Goal: Communication & Community: Answer question/provide support

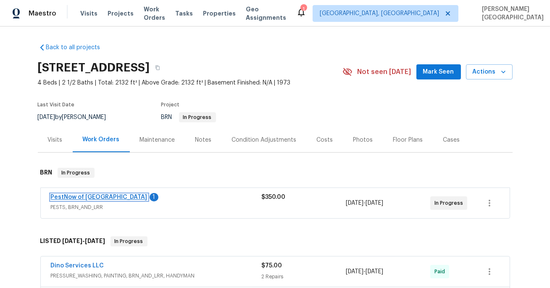
click at [107, 195] on link "PestNow of [GEOGRAPHIC_DATA]" at bounding box center [99, 197] width 97 height 6
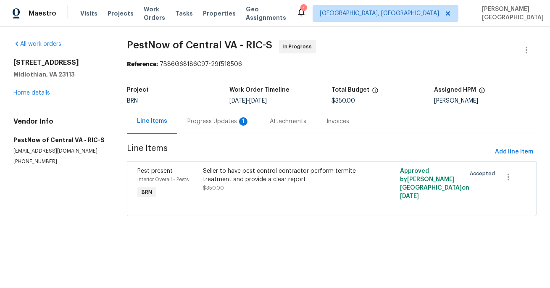
click at [217, 121] on div "Progress Updates 1" at bounding box center [219, 121] width 62 height 8
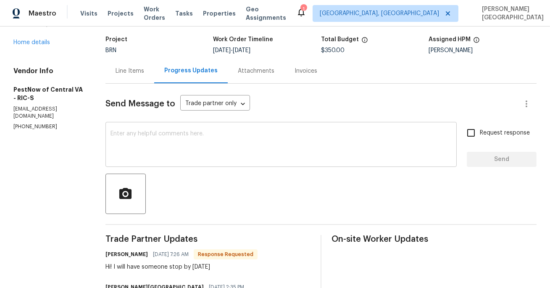
scroll to position [48, 0]
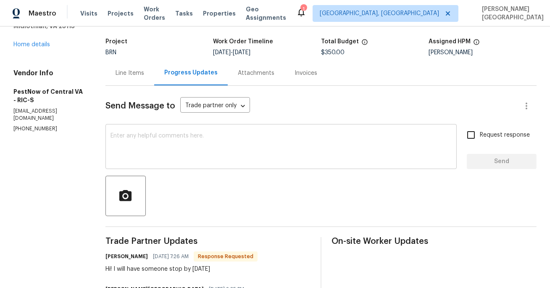
click at [132, 147] on textarea at bounding box center [281, 147] width 341 height 29
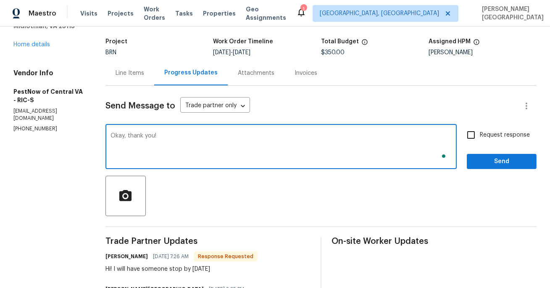
type textarea "Okay, thank you!"
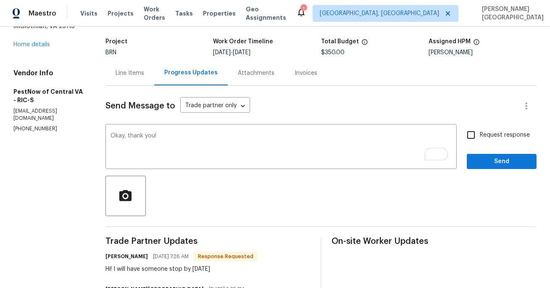
click at [482, 137] on span "Request response" at bounding box center [505, 135] width 50 height 9
click at [480, 137] on input "Request response" at bounding box center [472, 135] width 18 height 18
checkbox input "true"
click at [486, 165] on span "Send" at bounding box center [502, 161] width 56 height 11
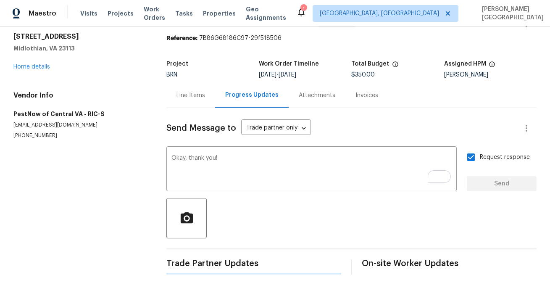
scroll to position [0, 0]
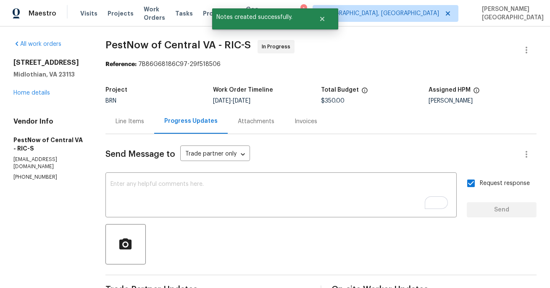
click at [130, 42] on span "PestNow of Central VA - RIC-S" at bounding box center [179, 45] width 146 height 10
copy span "PestNow"
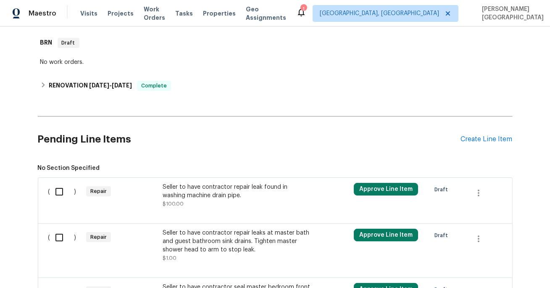
scroll to position [299, 0]
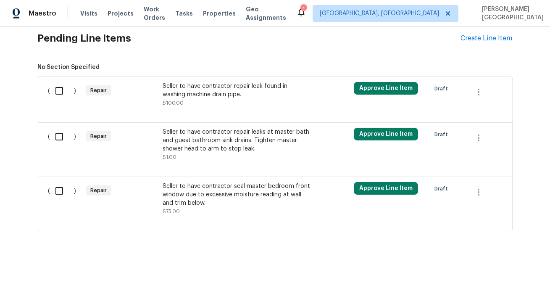
click at [206, 190] on div "Seller to have contractor seal master bedroom front window due to excessive moi…" at bounding box center [237, 194] width 148 height 25
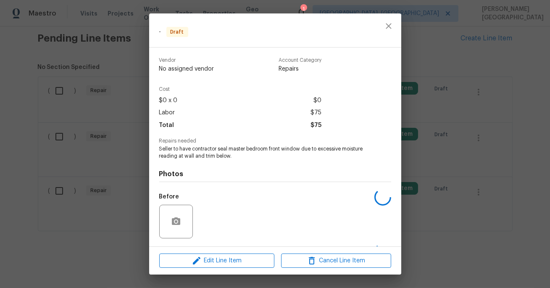
click at [207, 269] on div "Edit Line Item Cancel Line Item" at bounding box center [275, 261] width 252 height 28
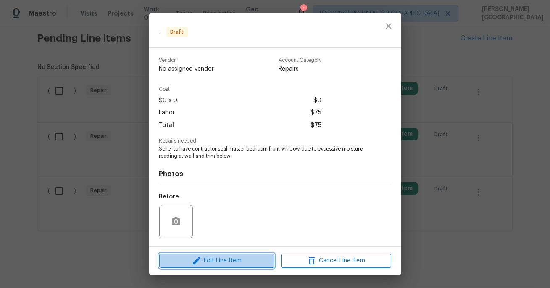
click at [234, 263] on span "Edit Line Item" at bounding box center [217, 261] width 110 height 11
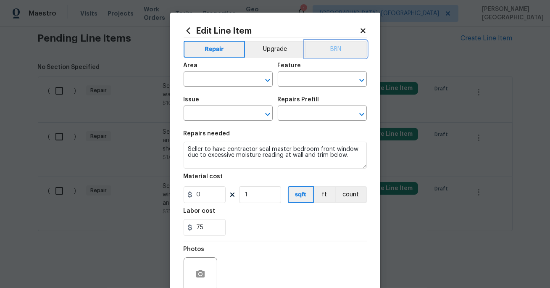
click at [341, 41] on button "BRN" at bounding box center [336, 49] width 62 height 17
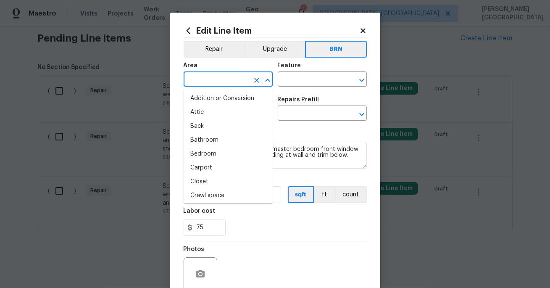
click at [208, 82] on input "text" at bounding box center [217, 80] width 66 height 13
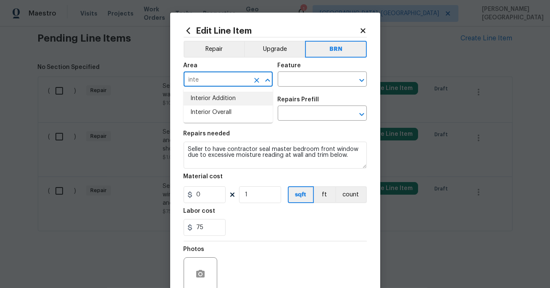
click at [220, 101] on li "Interior Addition" at bounding box center [228, 99] width 89 height 14
type input "Interior Addition"
click at [301, 89] on div "Area Interior Addition ​ Feature ​" at bounding box center [275, 75] width 183 height 34
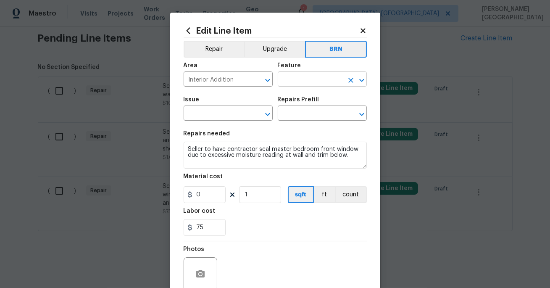
click at [291, 85] on input "text" at bounding box center [311, 80] width 66 height 13
type input "bed"
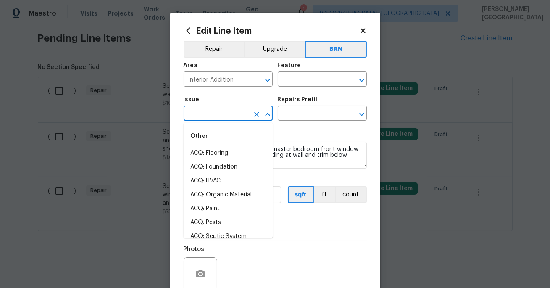
click at [226, 119] on input "text" at bounding box center [217, 114] width 66 height 13
click at [289, 74] on input "text" at bounding box center [311, 80] width 66 height 13
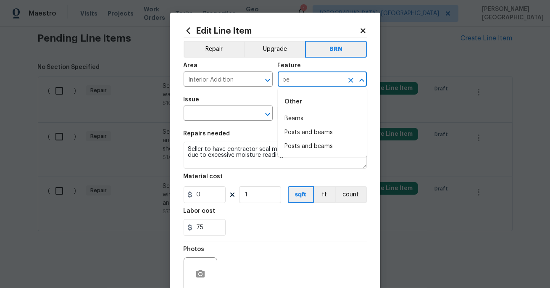
type input "b"
click at [304, 122] on li "Bathroom" at bounding box center [322, 119] width 89 height 14
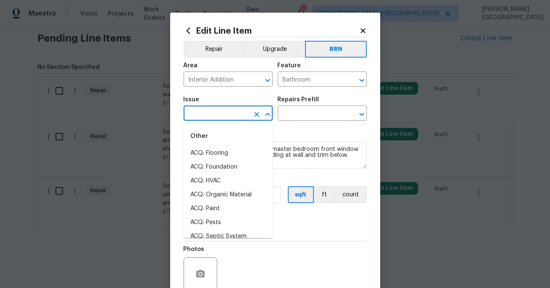
click at [229, 114] on input "text" at bounding box center [217, 114] width 66 height 13
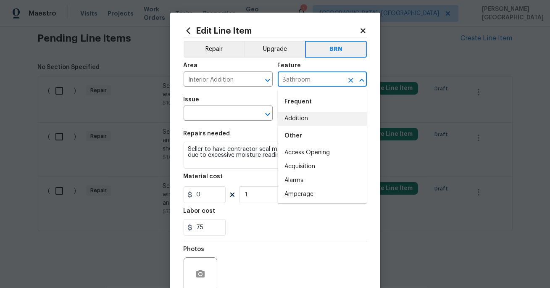
click at [286, 76] on input "Bathroom" at bounding box center [311, 80] width 66 height 13
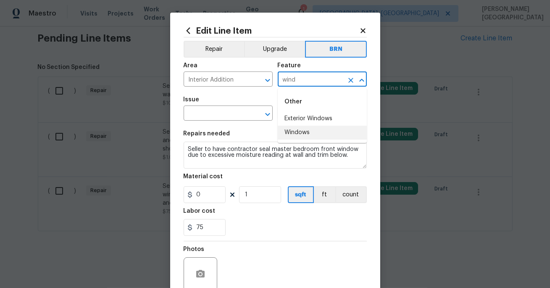
click at [304, 137] on li "Windows" at bounding box center [322, 133] width 89 height 14
type input "Windows"
click at [224, 114] on input "text" at bounding box center [217, 114] width 66 height 13
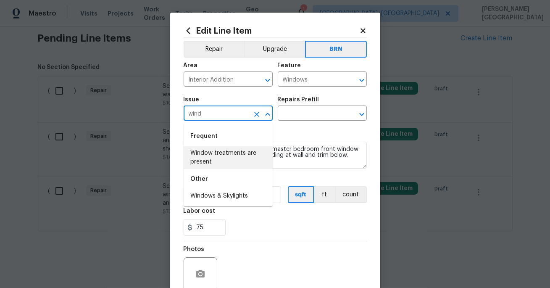
click at [214, 164] on li "Window treatments are present" at bounding box center [228, 157] width 89 height 23
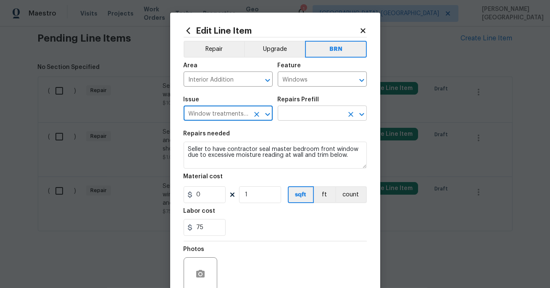
type input "Window treatments are present"
click at [300, 114] on input "text" at bounding box center [311, 114] width 66 height 13
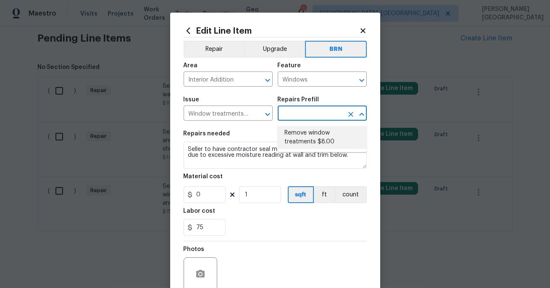
click at [302, 131] on li "Remove window treatments $8.00" at bounding box center [322, 137] width 89 height 23
type input "Remove window treatments $8.00"
type textarea "Remove window treatments throughout home. Patch/touch up all holes/marks left a…"
type input "8"
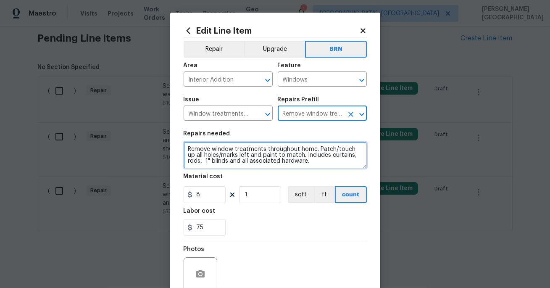
click at [234, 154] on textarea "Remove window treatments throughout home. Patch/touch up all holes/marks left a…" at bounding box center [275, 155] width 183 height 27
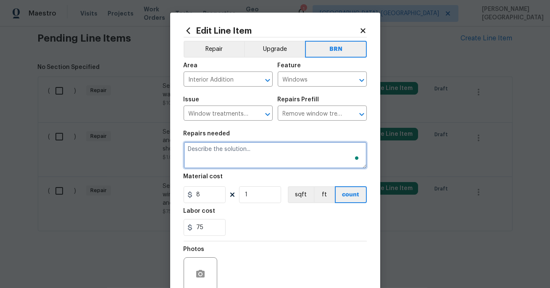
paste textarea "Seller to have contractor seal master bedroom front window due to excessive moi…"
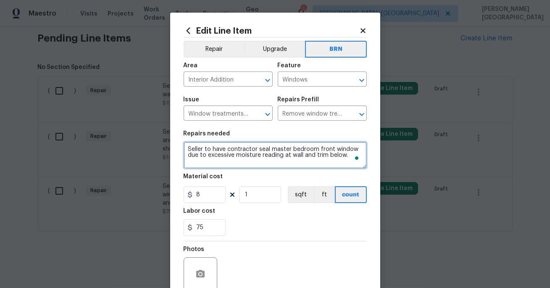
type textarea "Seller to have contractor seal master bedroom front window due to excessive moi…"
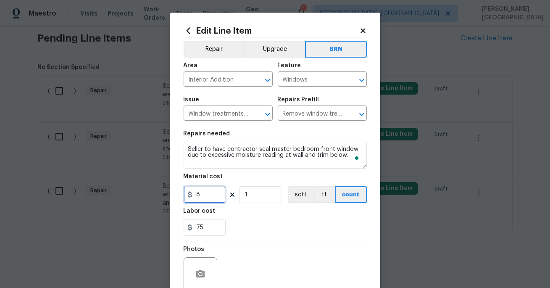
click at [211, 203] on input "8" at bounding box center [205, 194] width 42 height 17
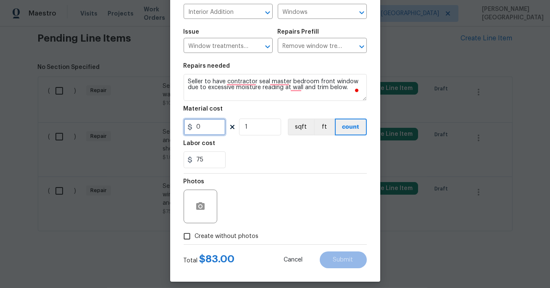
scroll to position [74, 0]
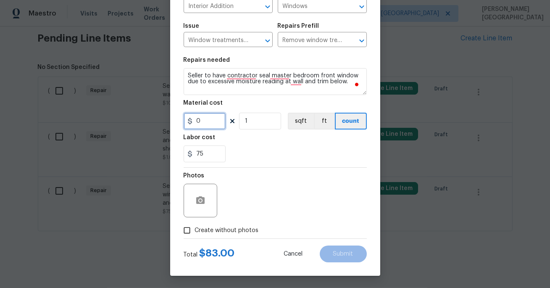
type input "0"
drag, startPoint x: 211, startPoint y: 233, endPoint x: 224, endPoint y: 227, distance: 14.7
click at [211, 233] on span "Create without photos" at bounding box center [227, 230] width 64 height 9
click at [195, 233] on input "Create without photos" at bounding box center [187, 230] width 16 height 16
checkbox input "true"
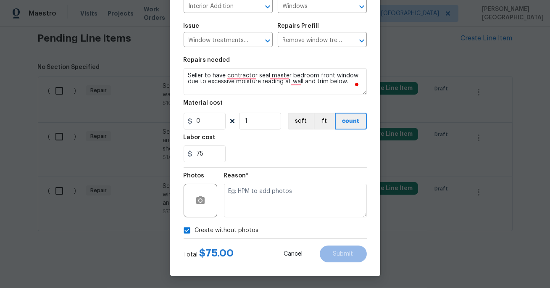
click at [254, 217] on div "Reason*" at bounding box center [295, 195] width 143 height 55
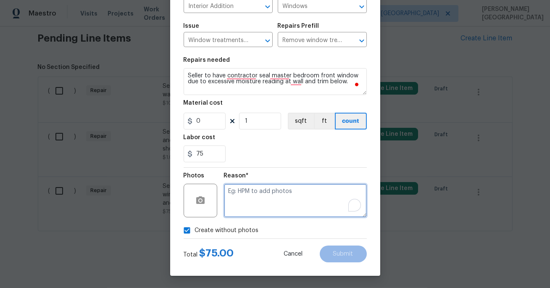
click at [254, 203] on textarea "To enrich screen reader interactions, please activate Accessibility in Grammarl…" at bounding box center [295, 201] width 143 height 34
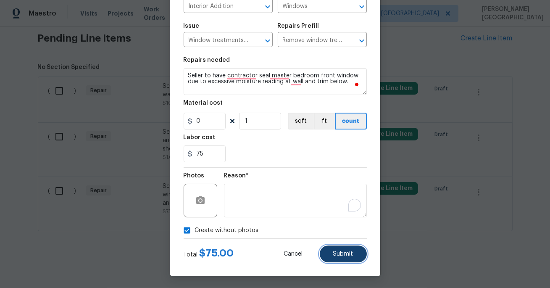
click at [336, 250] on button "Submit" at bounding box center [343, 254] width 47 height 17
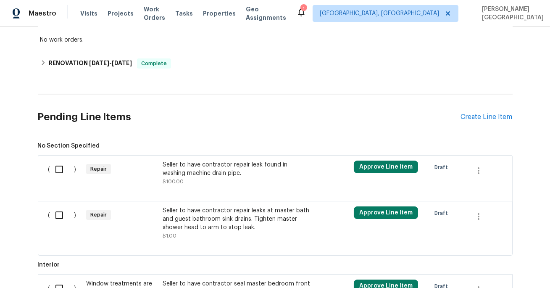
scroll to position [299, 0]
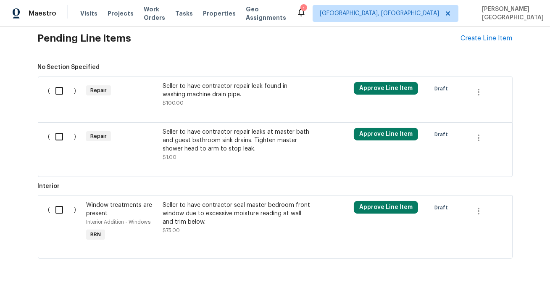
click at [215, 149] on div "Seller to have contractor repair leaks at master bath and guest bathroom sink d…" at bounding box center [237, 140] width 148 height 25
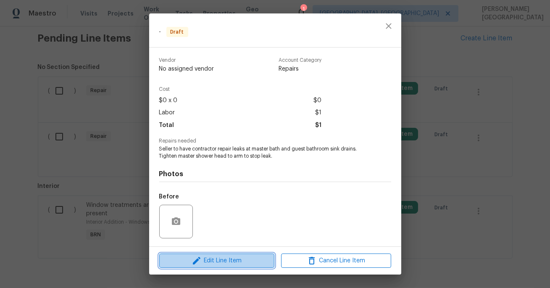
click at [220, 259] on span "Edit Line Item" at bounding box center [217, 261] width 110 height 11
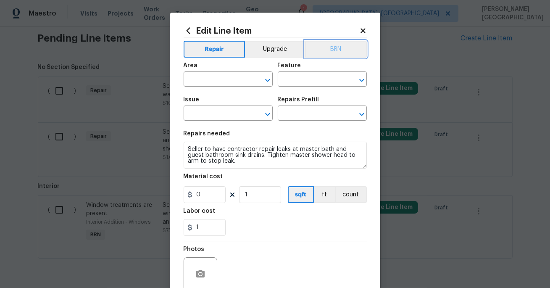
click at [340, 51] on button "BRN" at bounding box center [336, 49] width 62 height 17
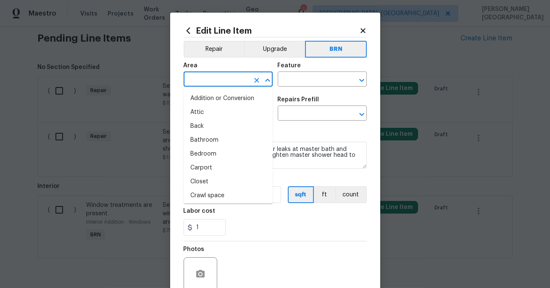
click at [208, 81] on input "text" at bounding box center [217, 80] width 66 height 13
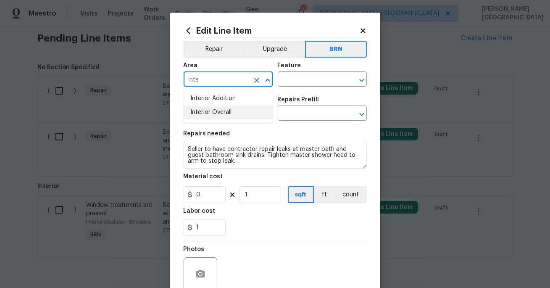
click at [218, 112] on li "Interior Overall" at bounding box center [228, 113] width 89 height 14
type input "Interior Overall"
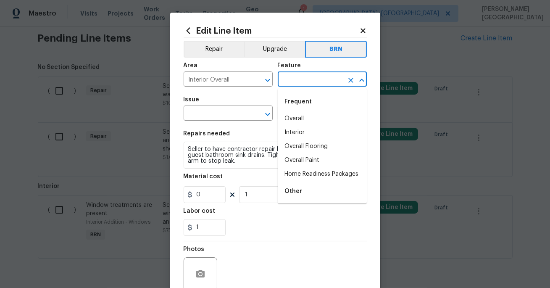
click at [308, 76] on input "text" at bounding box center [311, 80] width 66 height 13
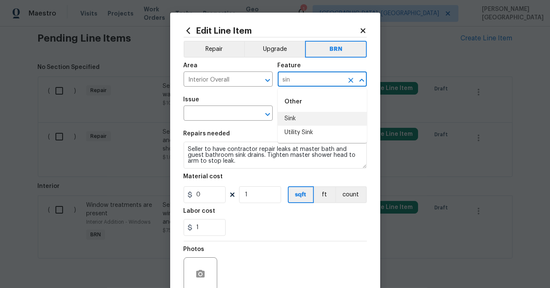
click at [312, 118] on li "Sink" at bounding box center [322, 119] width 89 height 14
type input "Sink"
click at [208, 114] on input "text" at bounding box center [217, 114] width 66 height 13
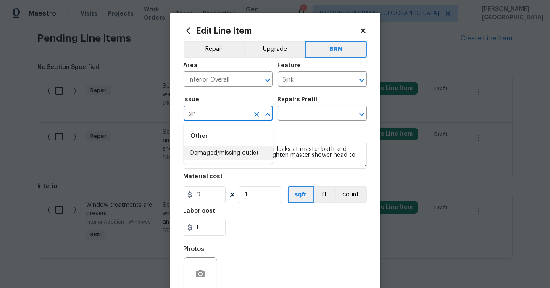
click at [227, 159] on li "Damaged/missing outlet" at bounding box center [228, 153] width 89 height 14
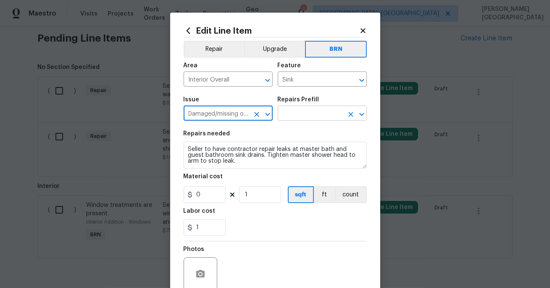
type input "Damaged/missing outlet"
click at [299, 111] on input "text" at bounding box center [311, 114] width 66 height 13
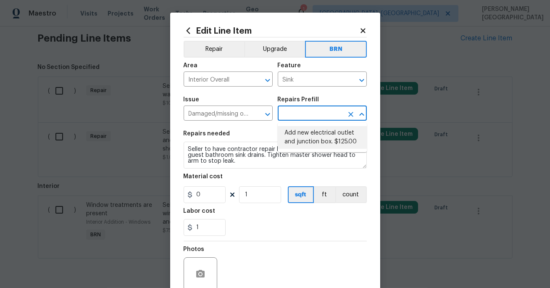
click at [300, 129] on li "Add new electrical outlet and junction box. $125.00" at bounding box center [322, 137] width 89 height 23
type input "Switches and Outlets"
type input "Add new electrical outlet and junction box. $125.00"
type textarea "Install new outlet by tying into existing circuit and installing new junction b…"
type input "125"
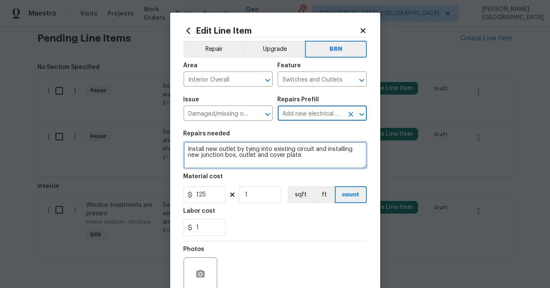
click at [263, 145] on textarea "Install new outlet by tying into existing circuit and installing new junction b…" at bounding box center [275, 155] width 183 height 27
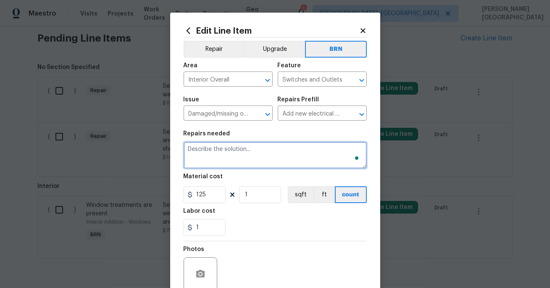
paste textarea "Seller to have contractor repair leaks at master bath and guest bathroom sink d…"
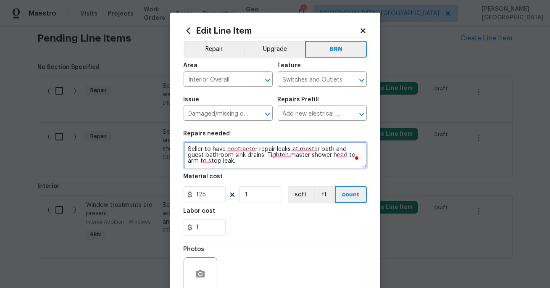
scroll to position [2, 0]
type textarea "Seller to have contractor repair leaks at master bath and guest bathroom sink d…"
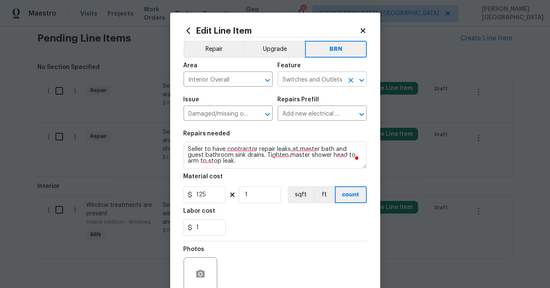
click at [302, 84] on input "Switches and Outlets" at bounding box center [311, 80] width 66 height 13
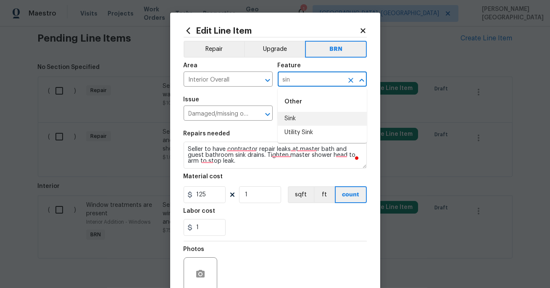
click at [305, 117] on li "Sink" at bounding box center [322, 119] width 89 height 14
type input "Sink"
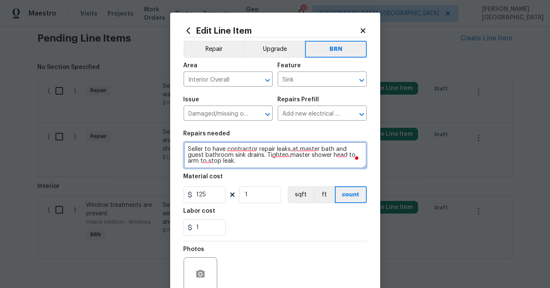
click at [260, 154] on textarea "Seller to have contractor repair leaks at master bath and guest bathroom sink d…" at bounding box center [275, 155] width 183 height 27
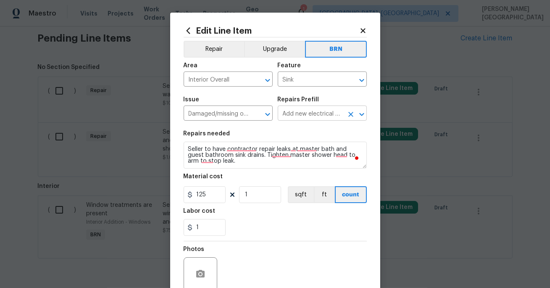
click at [315, 108] on input "Add new electrical outlet and junction box. $125.00" at bounding box center [311, 114] width 66 height 13
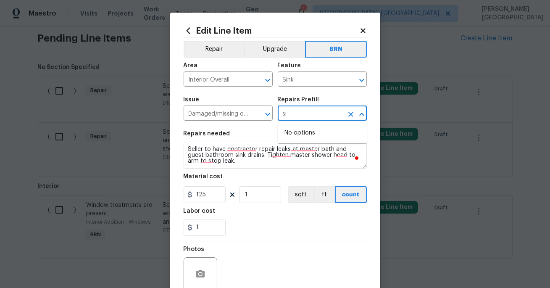
type input "s"
type input "sin"
click at [291, 113] on input "text" at bounding box center [311, 114] width 66 height 13
click at [311, 146] on li "Add new electrical outlet and junction box. $125.00" at bounding box center [322, 137] width 89 height 23
type input "Switches and Outlets"
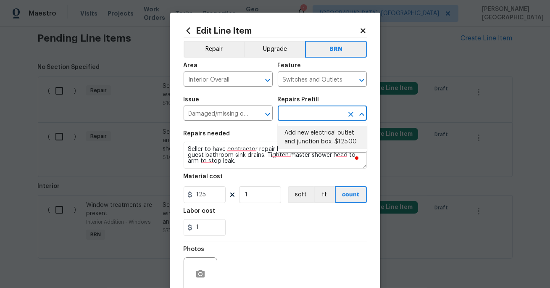
type input "Add new electrical outlet and junction box. $125.00"
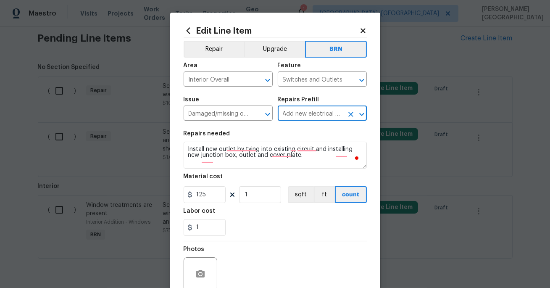
scroll to position [0, 0]
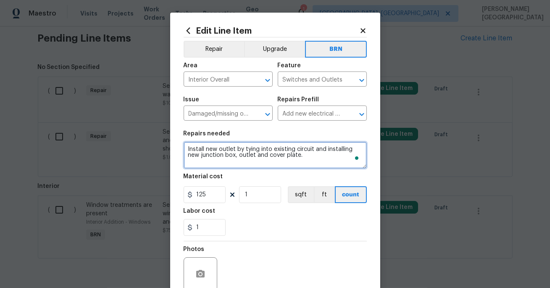
click at [245, 156] on textarea "Install new outlet by tying into existing circuit and installing new junction b…" at bounding box center [275, 155] width 183 height 27
paste textarea "Seller to have contractor repair leaks at master bath and guest bathroom sink d…"
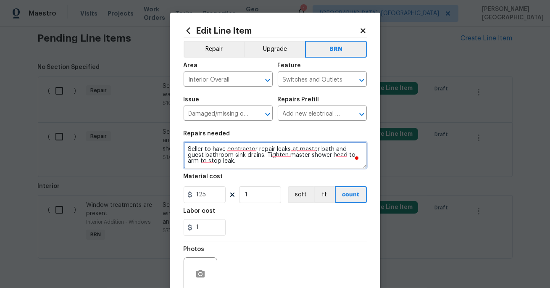
click at [236, 160] on textarea "Seller to have contractor repair leaks at master bath and guest bathroom sink d…" at bounding box center [275, 155] width 183 height 27
type textarea "Seller to have contractor repair leaks at master bath and guest bathroom sink d…"
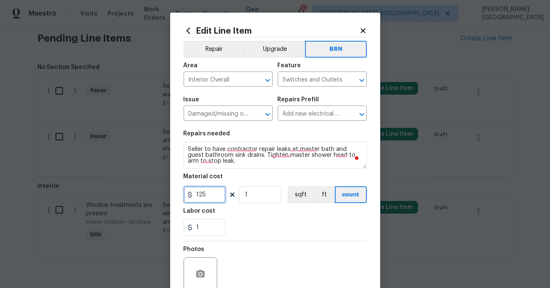
click at [208, 198] on input "125" at bounding box center [205, 194] width 42 height 17
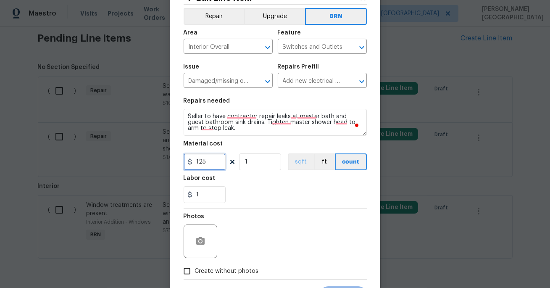
scroll to position [74, 0]
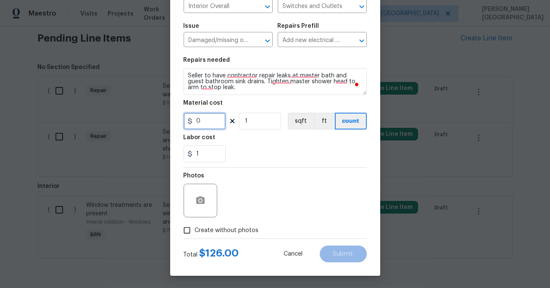
type input "0"
click at [208, 204] on button "button" at bounding box center [201, 201] width 20 height 20
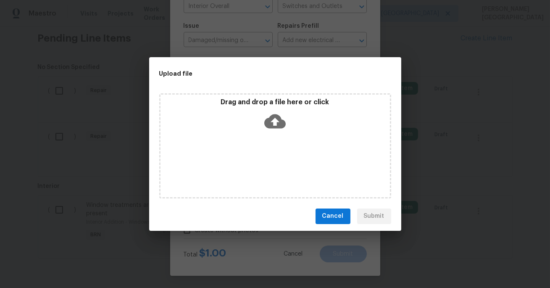
click at [273, 124] on icon at bounding box center [275, 121] width 21 height 14
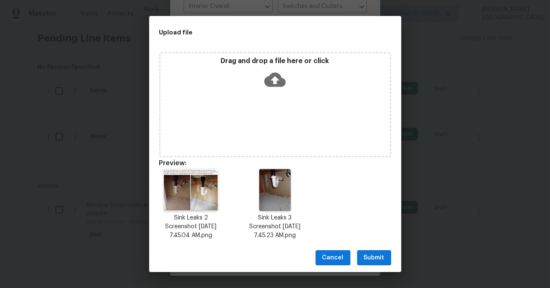
click at [270, 79] on icon at bounding box center [275, 80] width 21 height 14
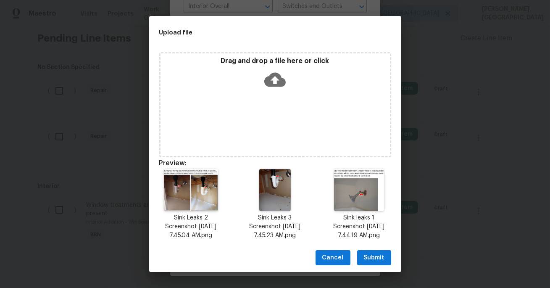
click at [373, 254] on span "Submit" at bounding box center [374, 258] width 21 height 11
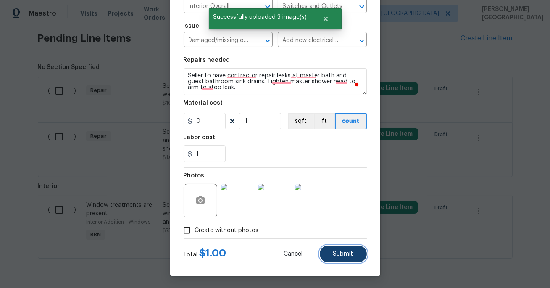
click at [340, 257] on span "Submit" at bounding box center [343, 254] width 20 height 6
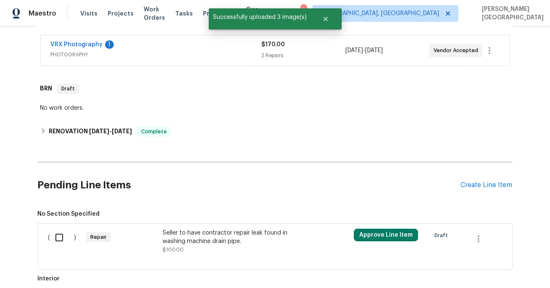
scroll to position [299, 0]
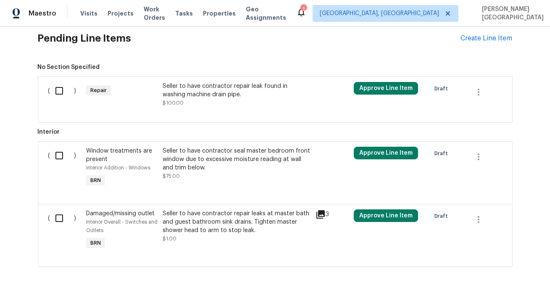
click at [180, 90] on div "Seller to have contractor repair leak found in washing machine drain pipe." at bounding box center [237, 90] width 148 height 17
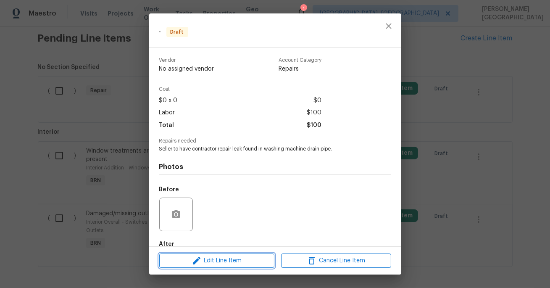
click at [222, 263] on span "Edit Line Item" at bounding box center [217, 261] width 110 height 11
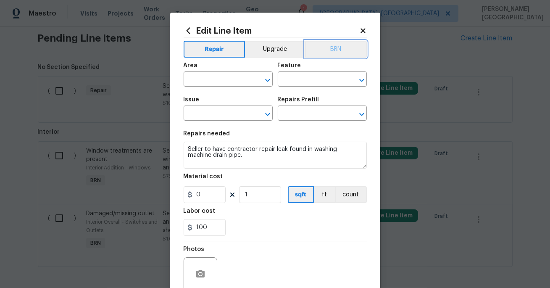
click at [338, 47] on button "BRN" at bounding box center [336, 49] width 62 height 17
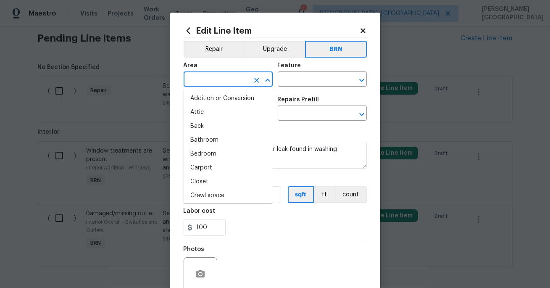
click at [206, 86] on input "text" at bounding box center [217, 80] width 66 height 13
type input "i"
type input "n"
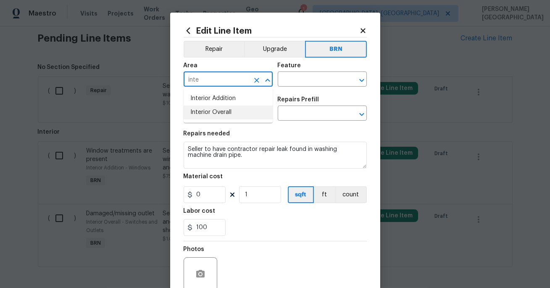
click at [220, 113] on li "Interior Overall" at bounding box center [228, 113] width 89 height 14
type input "Interior Overall"
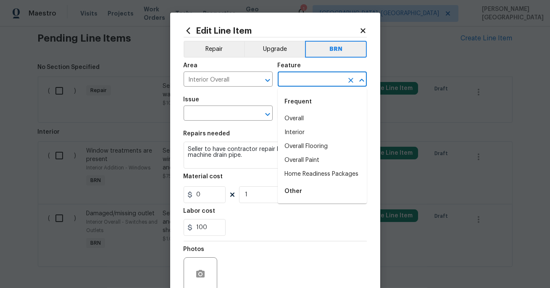
click at [295, 79] on input "text" at bounding box center [311, 80] width 66 height 13
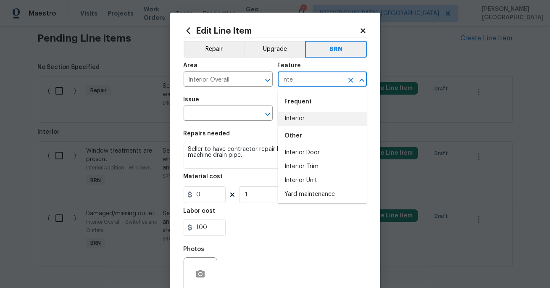
click at [310, 121] on li "Interior" at bounding box center [322, 119] width 89 height 14
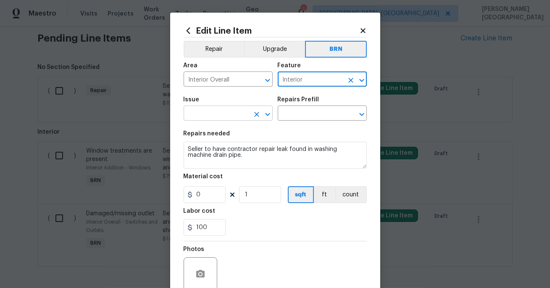
type input "Interior"
click at [225, 109] on input "text" at bounding box center [217, 114] width 66 height 13
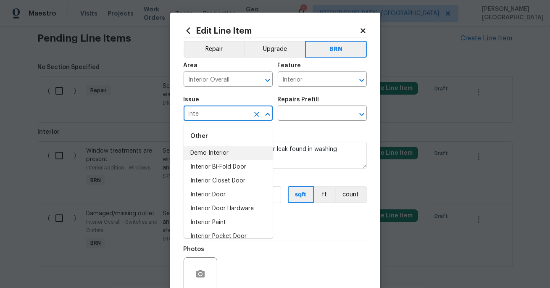
click at [229, 148] on li "Demo Interior" at bounding box center [228, 153] width 89 height 14
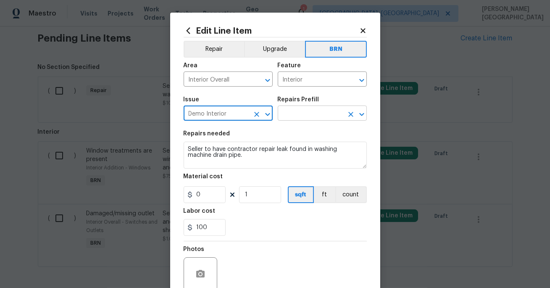
type input "Demo Interior"
click at [323, 110] on input "text" at bounding box center [311, 114] width 66 height 13
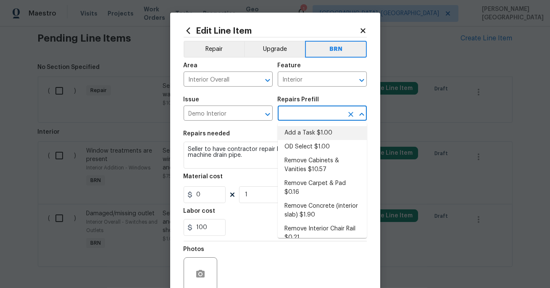
click at [313, 135] on li "Add a Task $1.00" at bounding box center [322, 133] width 89 height 14
type input "Demolition"
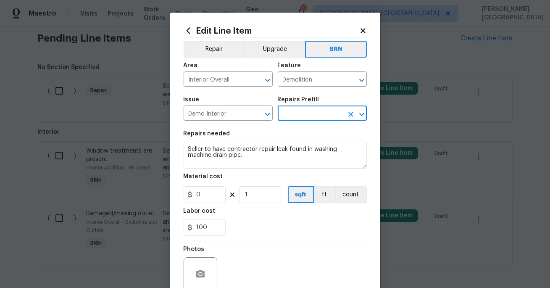
type input "Add a Task $1.00"
type textarea "HPM to detail"
type input "1"
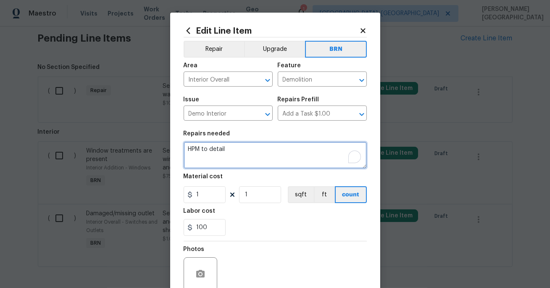
click at [243, 153] on textarea "HPM to detail" at bounding box center [275, 155] width 183 height 27
paste textarea "Seller to have contractor repair leak found in washing machine drain pipe."
type textarea "Seller to have contractor repair leak found in washing machine drain pipe."
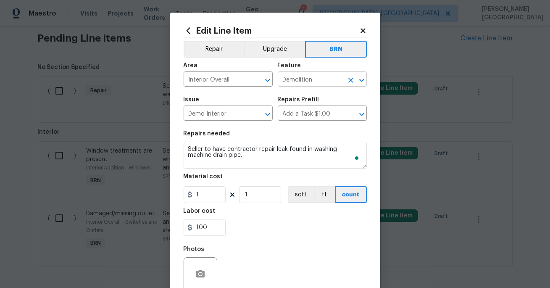
click at [313, 77] on input "Demolition" at bounding box center [311, 80] width 66 height 13
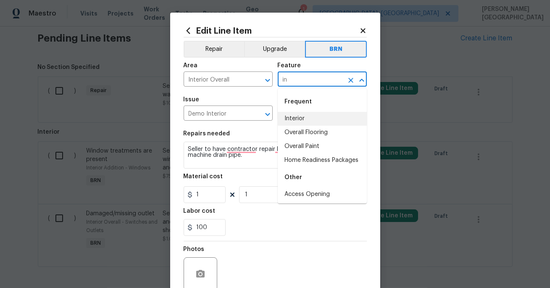
click at [314, 118] on li "Interior" at bounding box center [322, 119] width 89 height 14
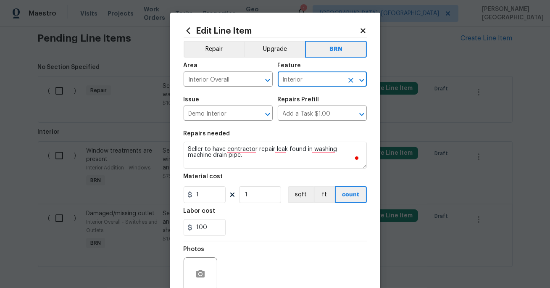
type input "Interior"
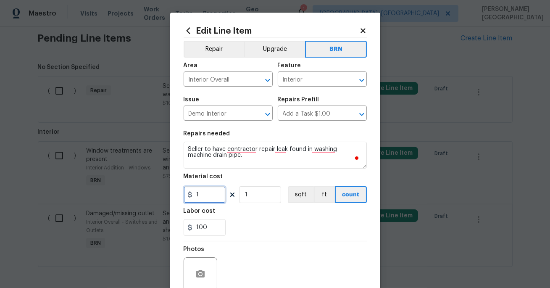
click at [200, 198] on input "1" at bounding box center [205, 194] width 42 height 17
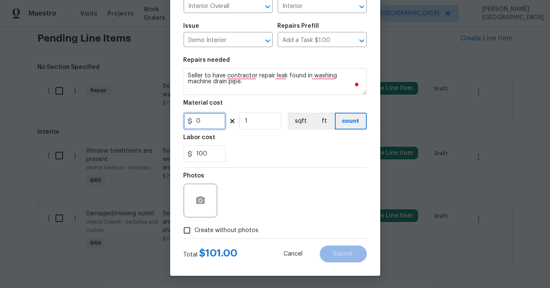
type input "0"
click at [221, 225] on label "Create without photos" at bounding box center [219, 230] width 80 height 16
click at [195, 225] on input "Create without photos" at bounding box center [187, 230] width 16 height 16
checkbox input "true"
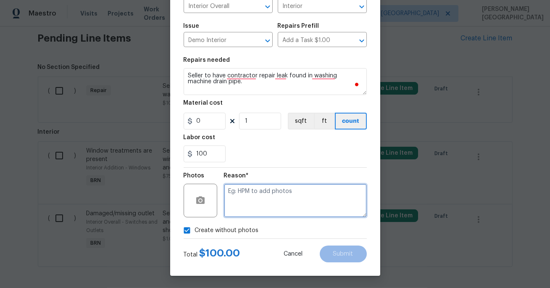
click at [252, 212] on textarea at bounding box center [295, 201] width 143 height 34
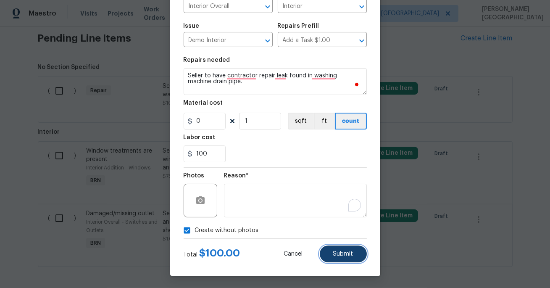
click at [358, 259] on button "Submit" at bounding box center [343, 254] width 47 height 17
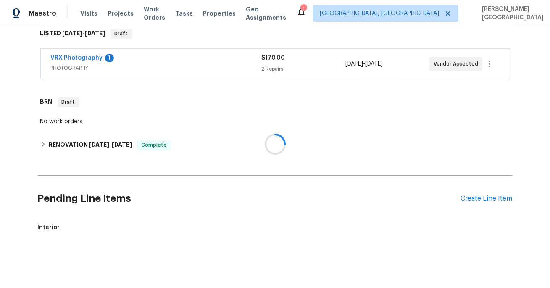
scroll to position [299, 0]
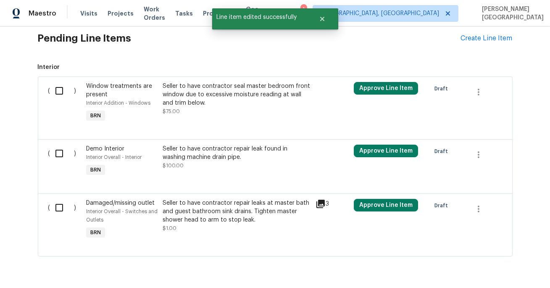
click at [65, 86] on input "checkbox" at bounding box center [62, 91] width 24 height 18
checkbox input "true"
click at [61, 164] on div "( )" at bounding box center [65, 161] width 38 height 39
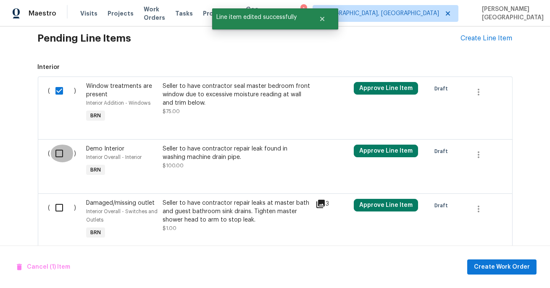
click at [56, 154] on input "checkbox" at bounding box center [62, 154] width 24 height 18
checkbox input "true"
click at [59, 204] on input "checkbox" at bounding box center [62, 208] width 24 height 18
checkbox input "true"
click at [505, 270] on span "Create Work Order" at bounding box center [502, 267] width 56 height 11
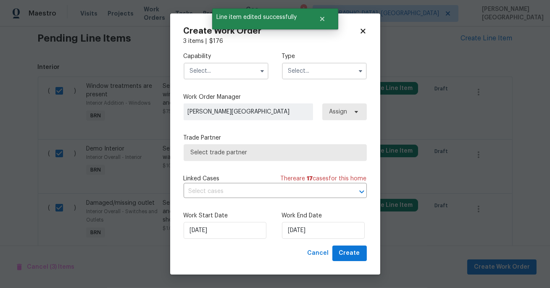
click at [220, 71] on input "text" at bounding box center [226, 71] width 85 height 17
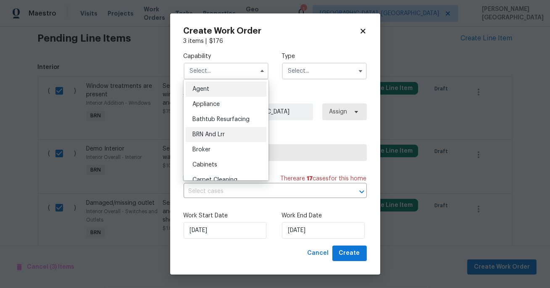
click at [220, 132] on span "BRN And Lrr" at bounding box center [209, 135] width 32 height 6
type input "BRN And Lrr"
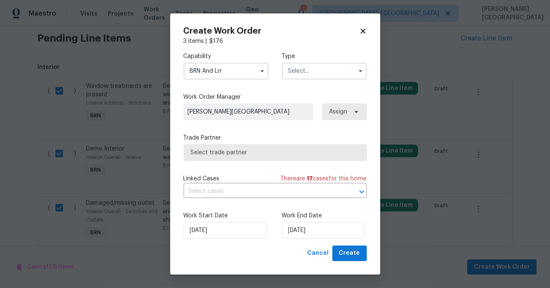
click at [302, 69] on input "text" at bounding box center [324, 71] width 85 height 17
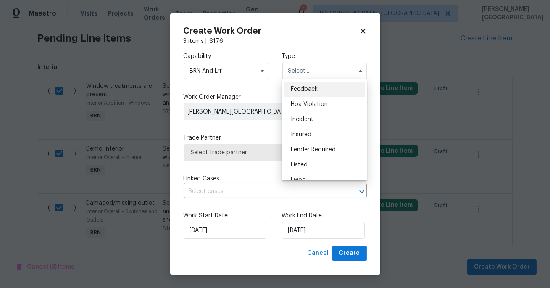
scroll to position [100, 0]
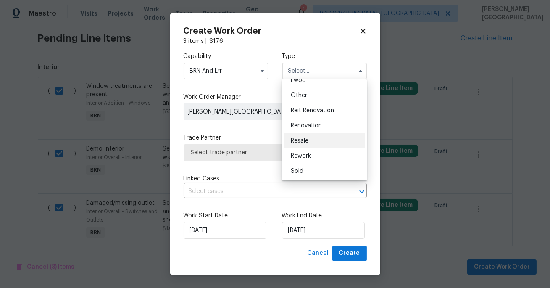
click at [303, 135] on div "Resale" at bounding box center [324, 140] width 81 height 15
type input "Resale"
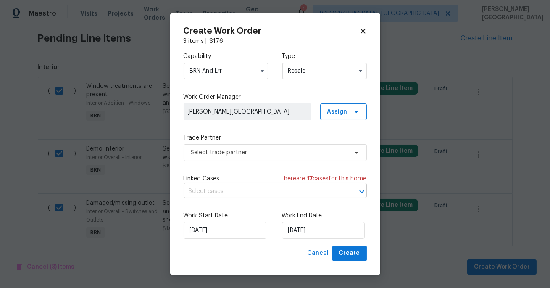
click at [241, 194] on input "text" at bounding box center [264, 191] width 160 height 13
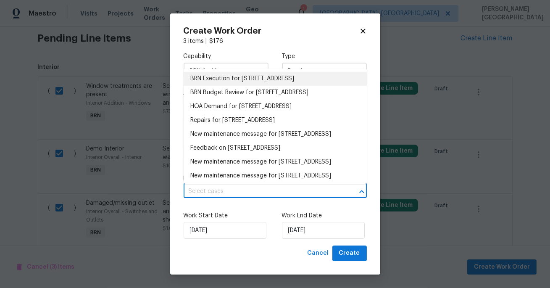
click at [236, 79] on li "BRN Execution for 1047 Mallard Dr, Rock Hill, SC 29732" at bounding box center [275, 79] width 183 height 14
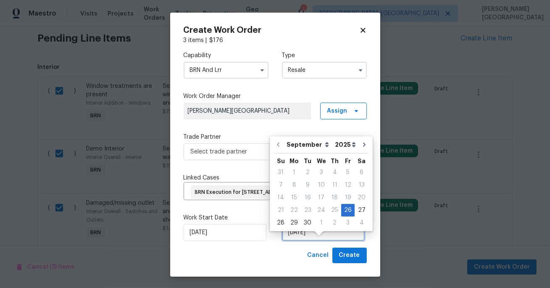
click at [302, 241] on input "9/26/2025" at bounding box center [323, 232] width 83 height 17
click at [294, 226] on div "29" at bounding box center [294, 223] width 13 height 12
type input "9/29/2025"
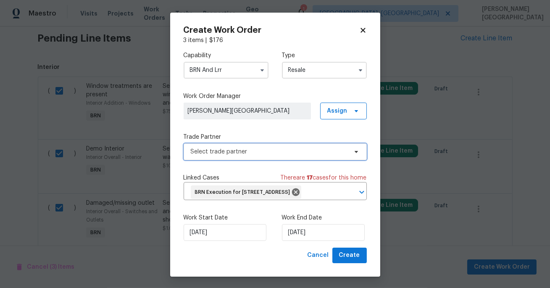
click at [229, 149] on span "Select trade partner" at bounding box center [269, 152] width 157 height 8
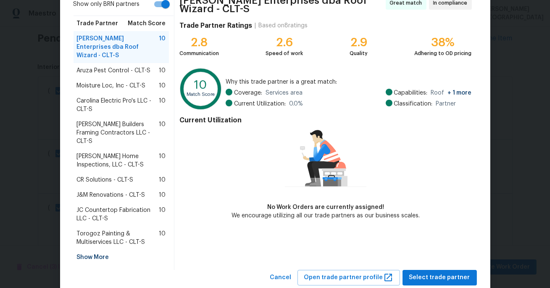
scroll to position [80, 0]
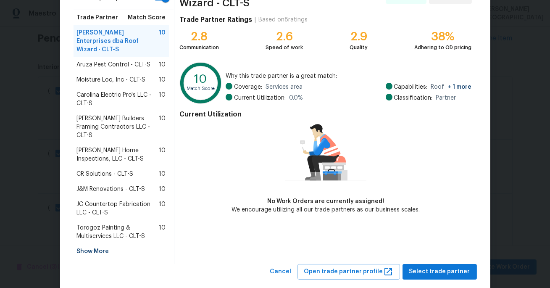
click at [102, 244] on div "Show More" at bounding box center [122, 251] width 96 height 15
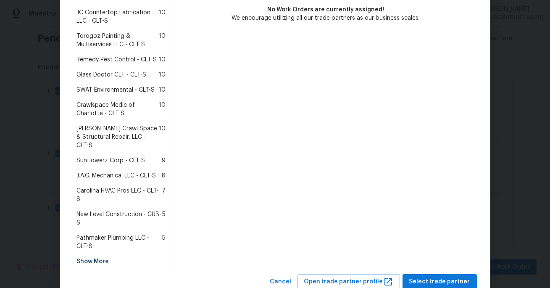
scroll to position [273, 0]
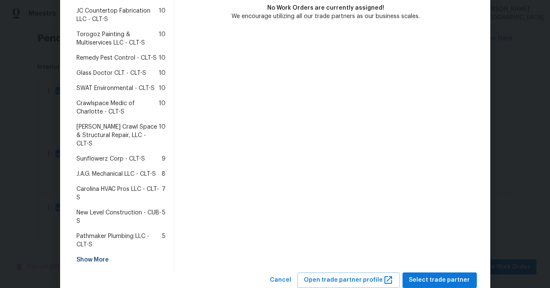
click at [102, 252] on div "Show More" at bounding box center [122, 259] width 96 height 15
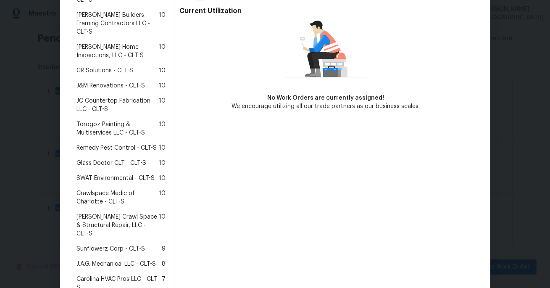
scroll to position [0, 0]
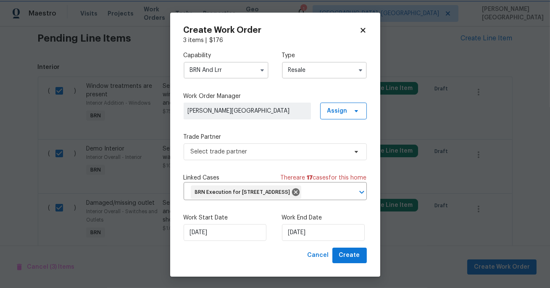
click at [39, 159] on body "Maestro Visits Projects Work Orders Tasks Properties Geo Assignments 1 Albuquer…" at bounding box center [275, 144] width 550 height 288
checkbox input "false"
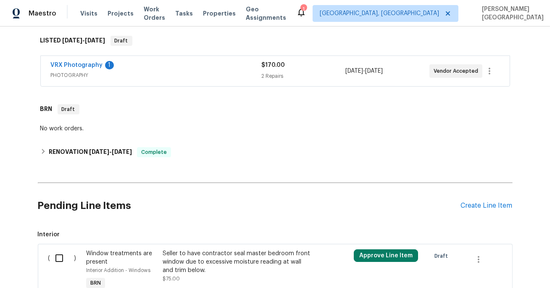
scroll to position [175, 0]
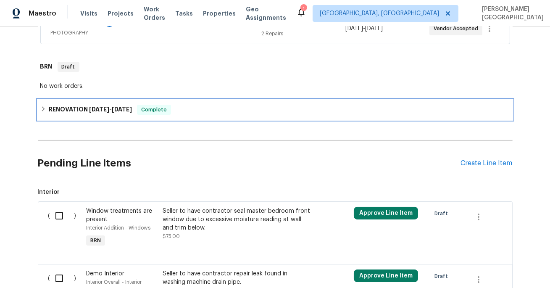
click at [73, 114] on h6 "RENOVATION 7/22/25 - 9/5/25" at bounding box center [90, 110] width 83 height 10
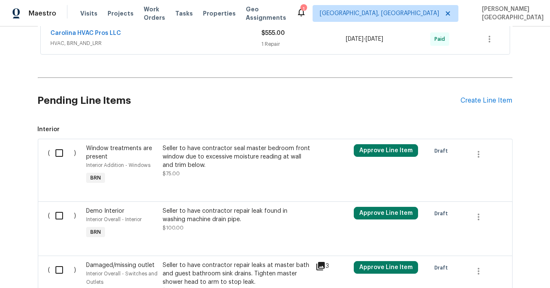
scroll to position [765, 0]
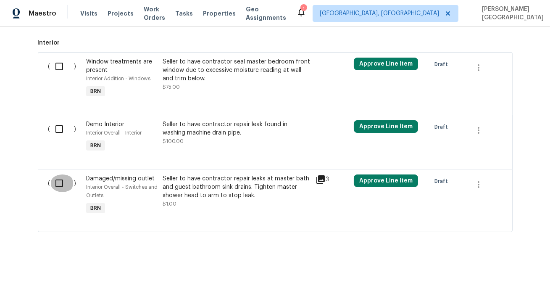
click at [57, 183] on input "checkbox" at bounding box center [62, 184] width 24 height 18
checkbox input "true"
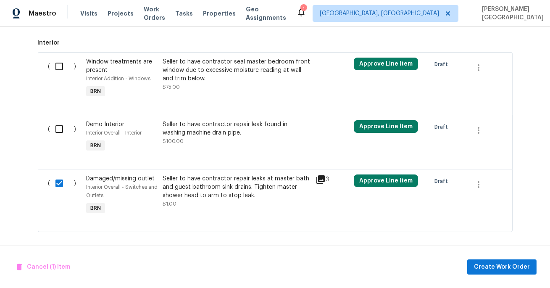
click at [57, 116] on div "( ) Demo Interior Interior Overall - Interior BRN Seller to have contractor rep…" at bounding box center [275, 142] width 475 height 54
click at [57, 124] on input "checkbox" at bounding box center [62, 129] width 24 height 18
checkbox input "true"
click at [60, 68] on input "checkbox" at bounding box center [62, 67] width 24 height 18
checkbox input "true"
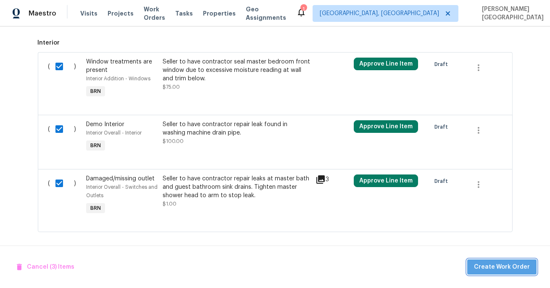
click at [508, 264] on span "Create Work Order" at bounding box center [502, 267] width 56 height 11
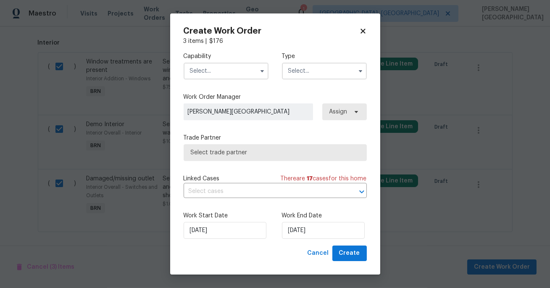
click at [225, 74] on input "text" at bounding box center [226, 71] width 85 height 17
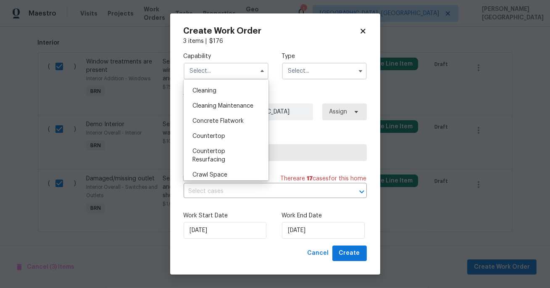
scroll to position [111, 0]
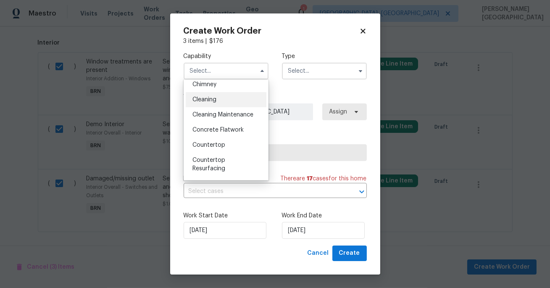
click at [214, 95] on div "Cleaning" at bounding box center [226, 99] width 81 height 15
type input "Cleaning"
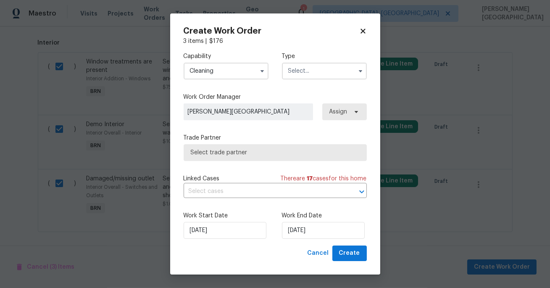
click at [299, 73] on input "text" at bounding box center [324, 71] width 85 height 17
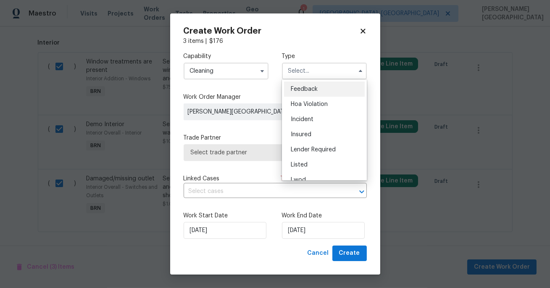
scroll to position [100, 0]
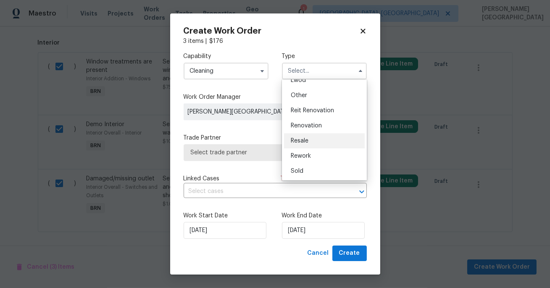
click at [304, 143] on span "Resale" at bounding box center [300, 141] width 18 height 6
type input "Resale"
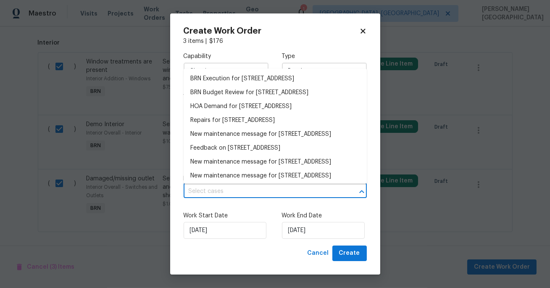
click at [223, 193] on input "text" at bounding box center [264, 191] width 160 height 13
click at [217, 77] on li "BRN Execution for 1047 Mallard Dr, Rock Hill, SC 29732" at bounding box center [275, 79] width 183 height 14
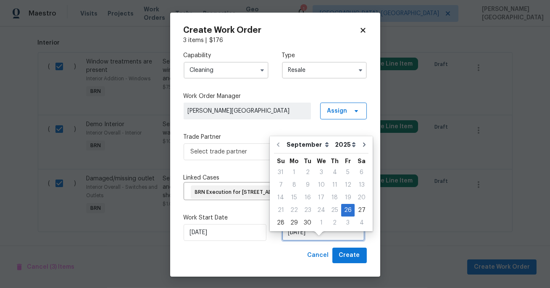
click at [307, 241] on input "[DATE]" at bounding box center [323, 232] width 83 height 17
click at [283, 222] on div "28" at bounding box center [280, 223] width 13 height 12
type input "9/28/2025"
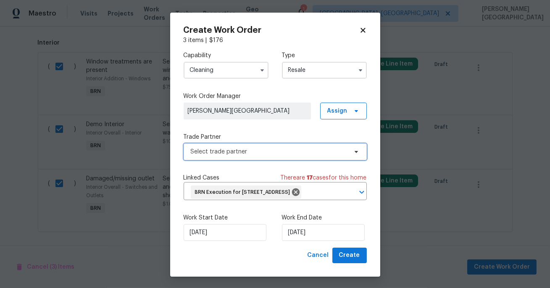
click at [248, 151] on span "Select trade partner" at bounding box center [269, 152] width 157 height 8
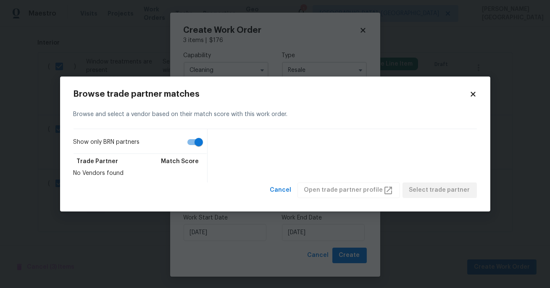
click at [196, 143] on input "Show only BRN partners" at bounding box center [199, 142] width 48 height 16
checkbox input "false"
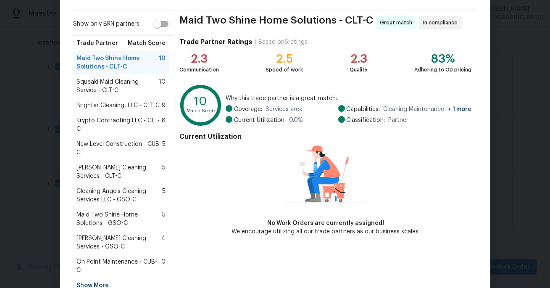
scroll to position [97, 0]
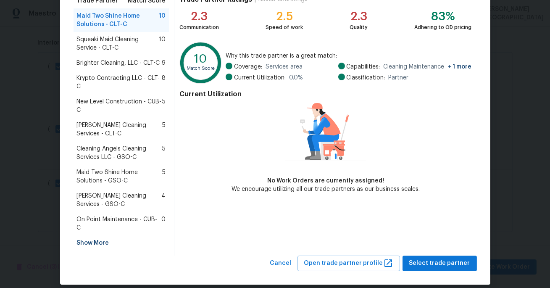
click at [91, 236] on div "Show More" at bounding box center [122, 243] width 96 height 15
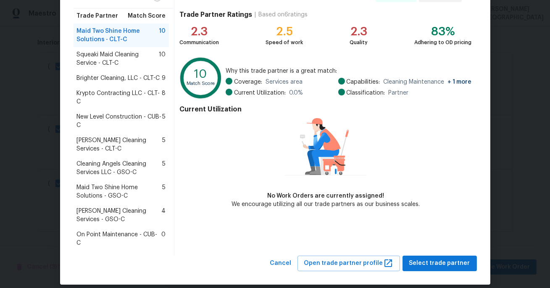
scroll to position [74, 0]
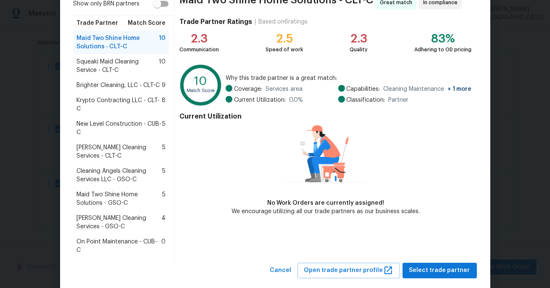
click at [106, 107] on span "Krypto Contracting LLC - CLT-C" at bounding box center [119, 104] width 85 height 17
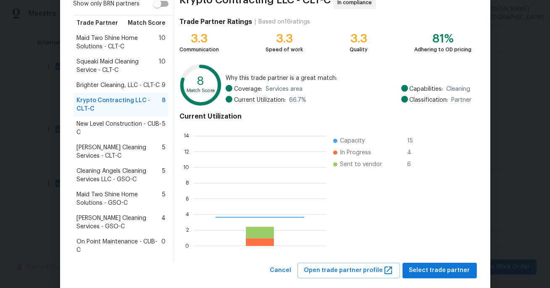
scroll to position [118, 133]
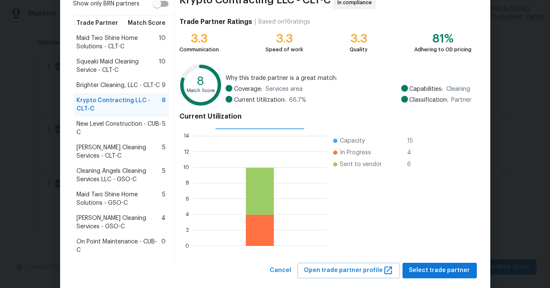
click at [439, 273] on div "Browse trade partner matches Browse and select a vendor based on their match sc…" at bounding box center [275, 115] width 431 height 354
click at [436, 265] on span "Select trade partner" at bounding box center [440, 270] width 61 height 11
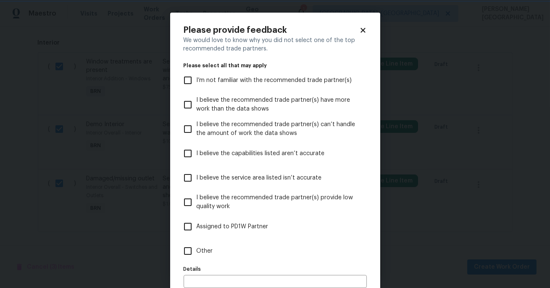
scroll to position [45, 0]
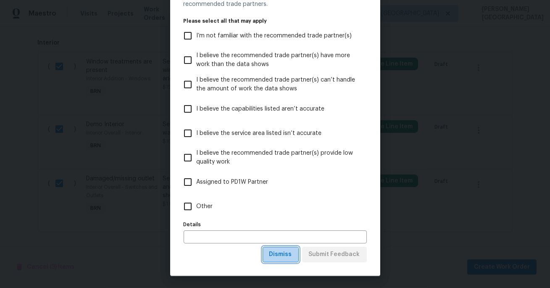
click at [279, 257] on span "Dismiss" at bounding box center [281, 254] width 23 height 11
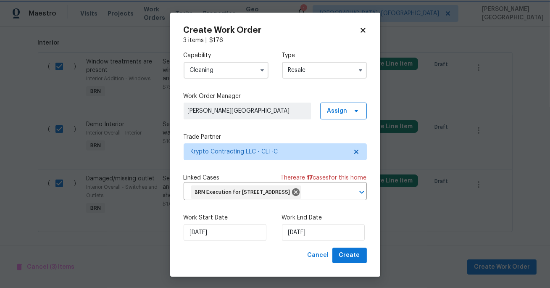
scroll to position [0, 0]
click at [349, 261] on span "Create" at bounding box center [349, 255] width 21 height 11
checkbox input "false"
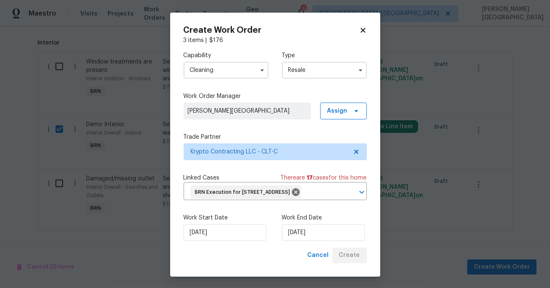
checkbox input "false"
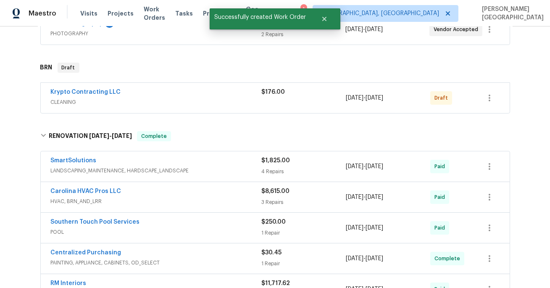
scroll to position [145, 0]
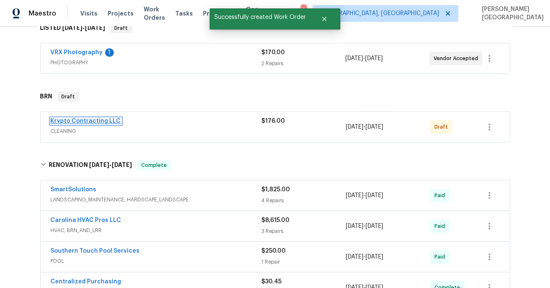
click at [95, 123] on link "Krypto Contracting LLC" at bounding box center [86, 121] width 70 height 6
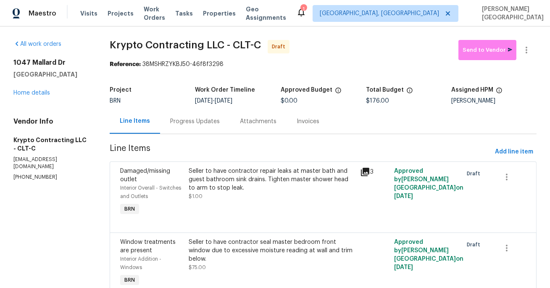
click at [208, 127] on div "Progress Updates" at bounding box center [195, 121] width 70 height 25
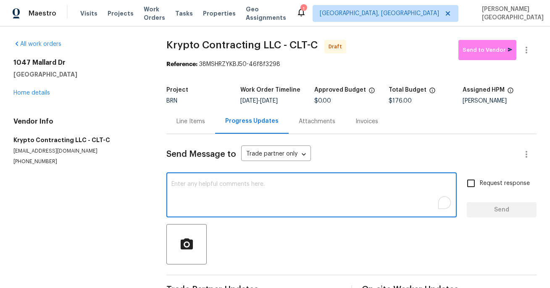
click at [214, 188] on textarea "To enrich screen reader interactions, please activate Accessibility in Grammarl…" at bounding box center [312, 195] width 281 height 29
paste textarea "This is [PERSON_NAME] from Opendoor. Please confirm receipt of the work order d…"
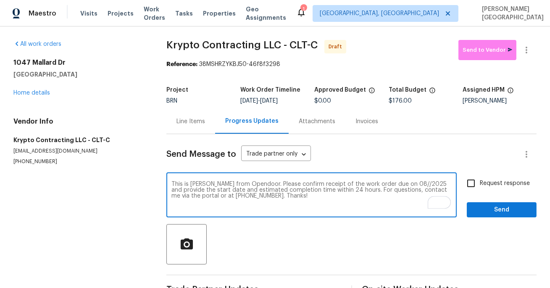
click at [393, 184] on textarea "This is [PERSON_NAME] from Opendoor. Please confirm receipt of the work order d…" at bounding box center [312, 195] width 281 height 29
type textarea "This is Isabel from Opendoor. Please confirm receipt of the work order due on 0…"
click at [479, 187] on input "Request response" at bounding box center [472, 184] width 18 height 18
checkbox input "true"
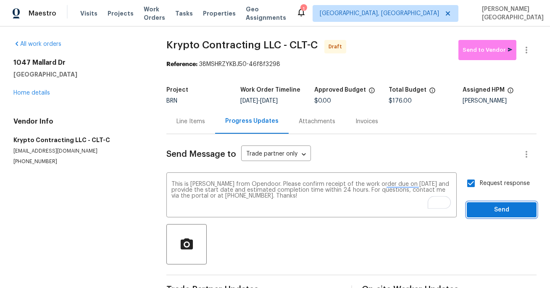
click at [481, 217] on button "Send" at bounding box center [502, 210] width 70 height 16
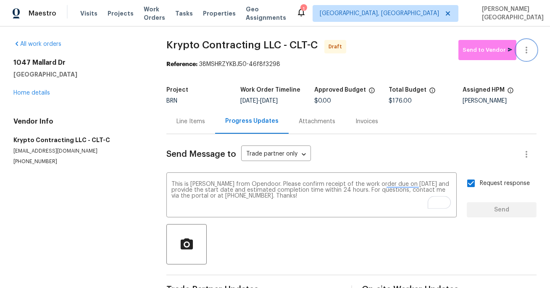
click at [528, 51] on icon "button" at bounding box center [527, 50] width 10 height 10
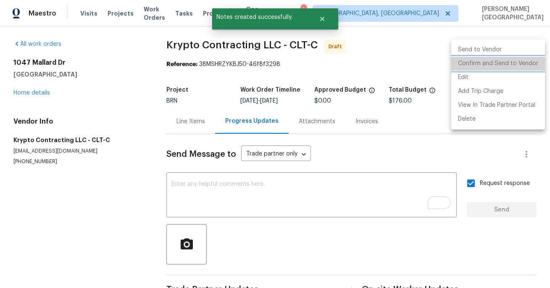
click at [513, 61] on li "Confirm and Send to Vendor" at bounding box center [499, 64] width 94 height 14
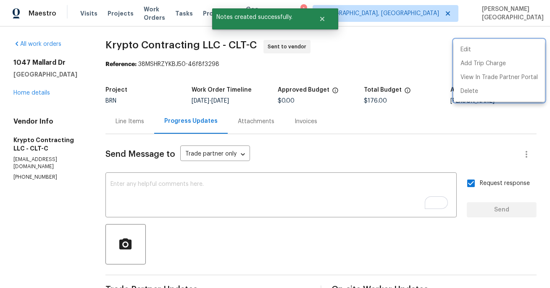
click at [38, 92] on div at bounding box center [275, 144] width 550 height 288
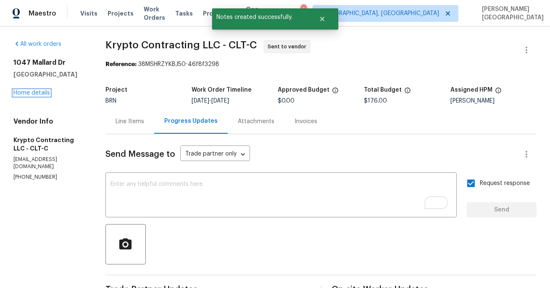
click at [38, 92] on link "Home details" at bounding box center [31, 93] width 37 height 6
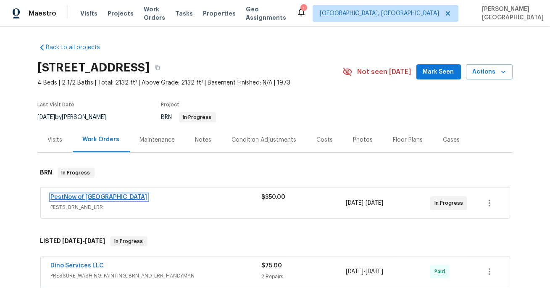
click at [82, 197] on link "PestNow of [GEOGRAPHIC_DATA]" at bounding box center [99, 197] width 97 height 6
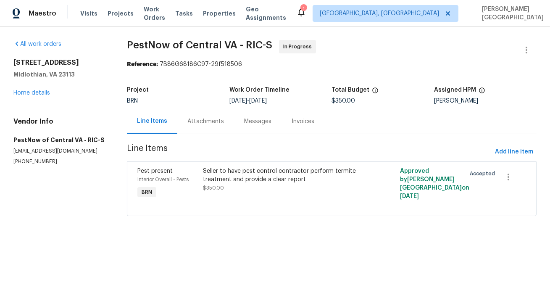
click at [218, 124] on div "Attachments" at bounding box center [206, 121] width 37 height 8
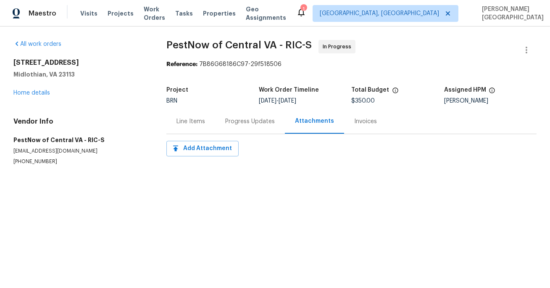
click at [242, 129] on div "Progress Updates" at bounding box center [250, 121] width 70 height 25
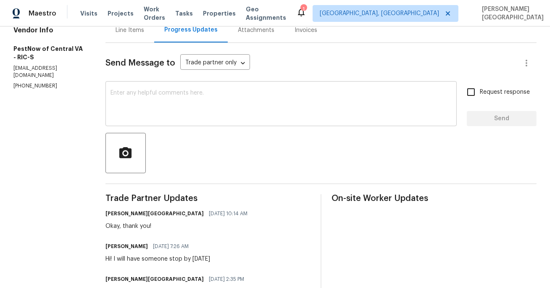
scroll to position [93, 0]
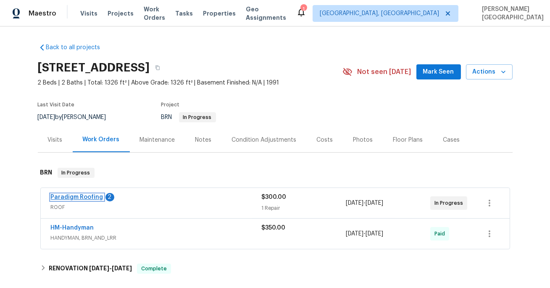
click at [84, 196] on link "Paradigm Roofing" at bounding box center [77, 197] width 53 height 6
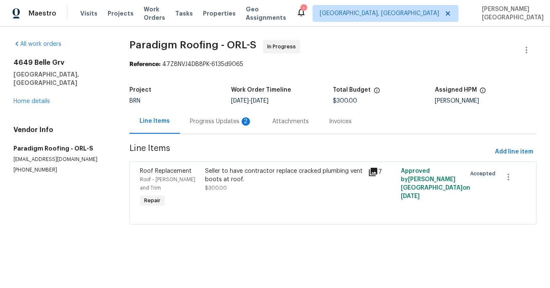
click at [233, 130] on div "Progress Updates 2" at bounding box center [221, 121] width 82 height 25
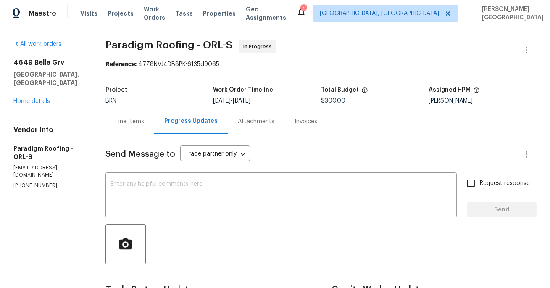
click at [133, 122] on div "Line Items" at bounding box center [130, 121] width 29 height 8
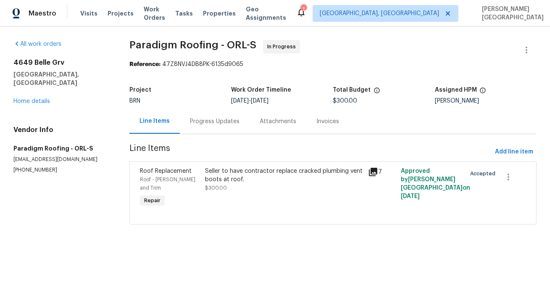
click at [204, 119] on div "Progress Updates" at bounding box center [215, 121] width 50 height 8
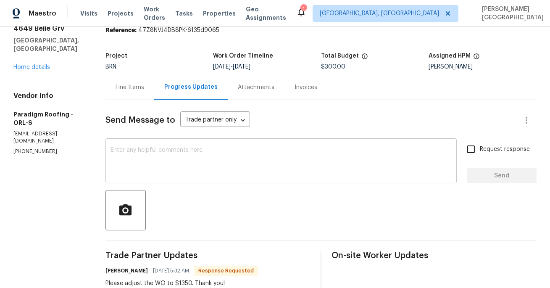
scroll to position [34, 0]
click at [169, 148] on textarea at bounding box center [281, 162] width 341 height 29
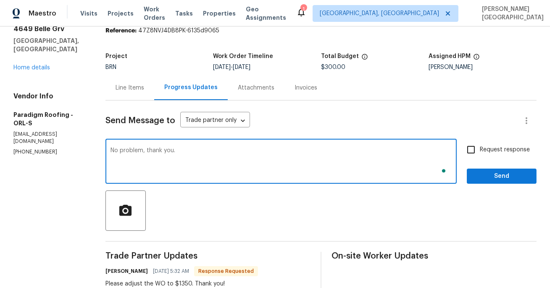
type textarea "No problem, thank you."
click at [477, 148] on input "Request response" at bounding box center [472, 150] width 18 height 18
checkbox input "true"
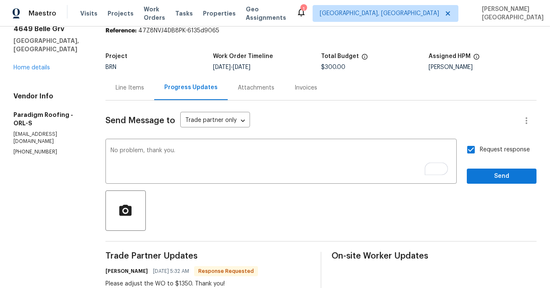
click at [492, 178] on span "Send" at bounding box center [502, 176] width 56 height 11
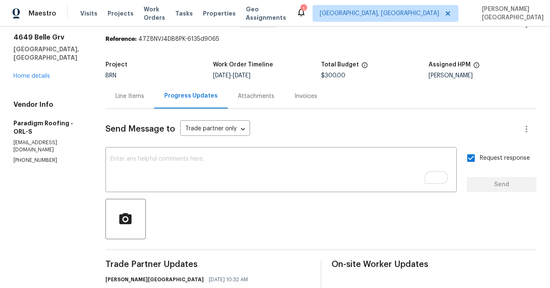
scroll to position [0, 0]
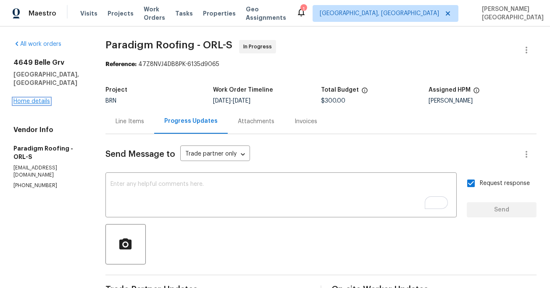
click at [37, 98] on link "Home details" at bounding box center [31, 101] width 37 height 6
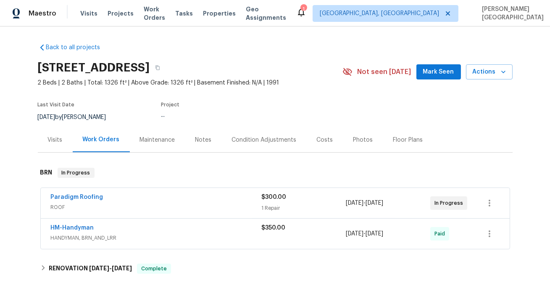
drag, startPoint x: 111, startPoint y: 197, endPoint x: 0, endPoint y: 205, distance: 110.9
click at [0, 205] on div "Back to all projects 4649 Belle Grv, Leesburg, FL 34748 2 Beds | 2 Baths | Tota…" at bounding box center [275, 157] width 550 height 262
drag, startPoint x: 46, startPoint y: 193, endPoint x: 109, endPoint y: 196, distance: 63.2
click at [109, 196] on div "Paradigm Roofing ROOF $300.00 1 Repair 9/19/2025 - 9/21/2025 In Progress" at bounding box center [275, 203] width 469 height 30
copy link "Paradigm Roofing"
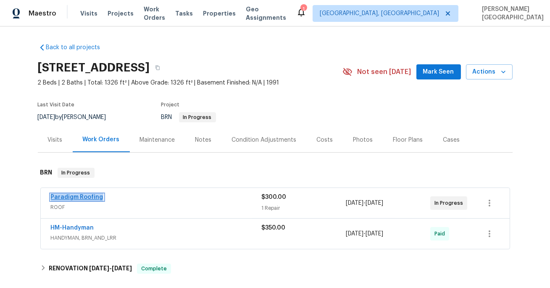
click at [80, 196] on link "Paradigm Roofing" at bounding box center [77, 197] width 53 height 6
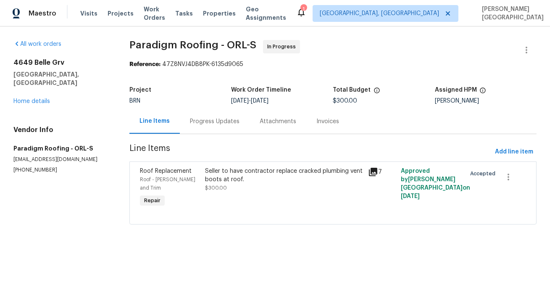
click at [233, 175] on div "Seller to have contractor replace cracked plumbing vent boots at roof." at bounding box center [284, 175] width 158 height 17
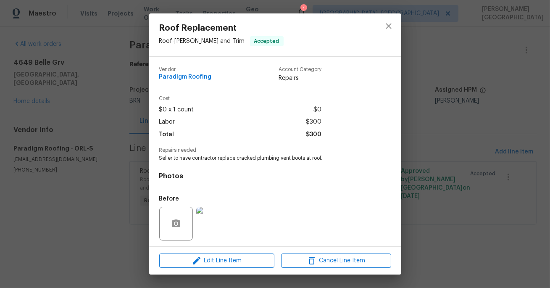
click at [236, 163] on div "Photos Before After +2" at bounding box center [275, 231] width 232 height 138
click at [234, 158] on span "Seller to have contractor replace cracked plumbing vent boots at roof." at bounding box center [263, 158] width 209 height 7
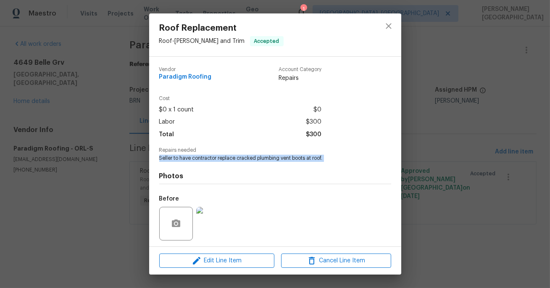
click at [234, 158] on span "Seller to have contractor replace cracked plumbing vent boots at roof." at bounding box center [263, 158] width 209 height 7
copy span "Seller to have contractor replace cracked plumbing vent boots at roof."
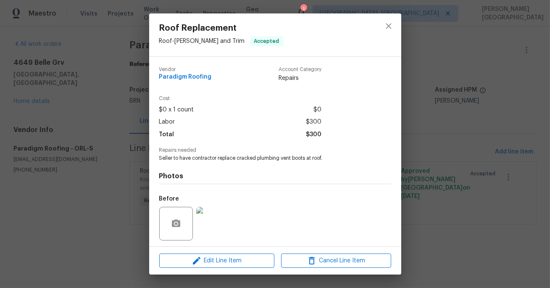
click at [479, 125] on div "Roof Replacement Roof - Eaves and Trim Accepted Vendor Paradigm Roofing Account…" at bounding box center [275, 144] width 550 height 288
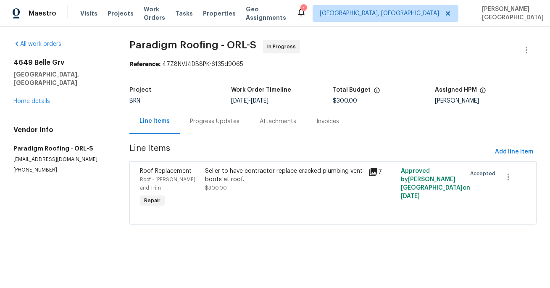
click at [358, 101] on span "$300.00" at bounding box center [345, 101] width 24 height 6
copy span "$300.00"
click at [213, 136] on section "Paradigm Roofing - ORL-S In Progress Reference: 47Z8NVJ4DB8PK-6135d9065 Project…" at bounding box center [334, 137] width 408 height 195
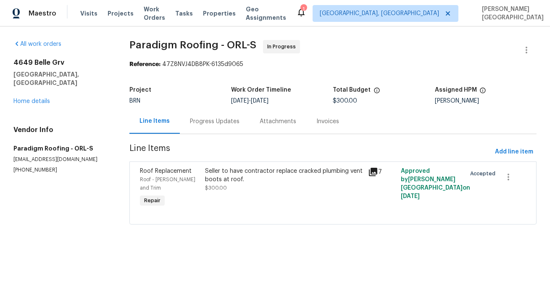
click at [217, 122] on div "Progress Updates" at bounding box center [215, 121] width 50 height 8
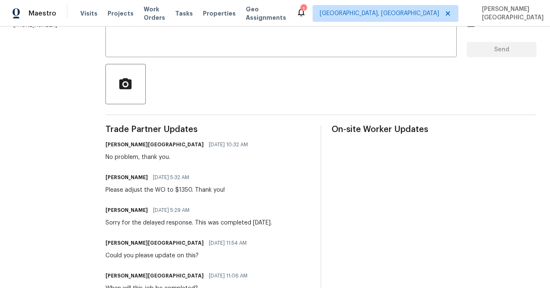
scroll to position [203, 0]
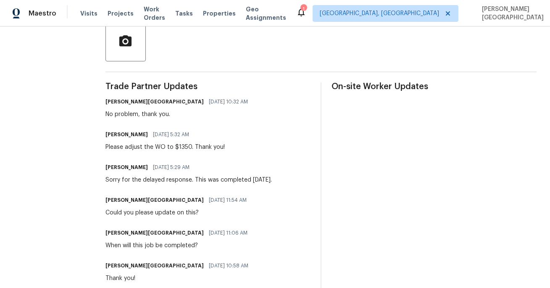
click at [180, 147] on div "Please adjust the WO to $1350. Thank you!" at bounding box center [165, 147] width 119 height 8
copy div "Please adjust the WO to $1350. Thank you!"
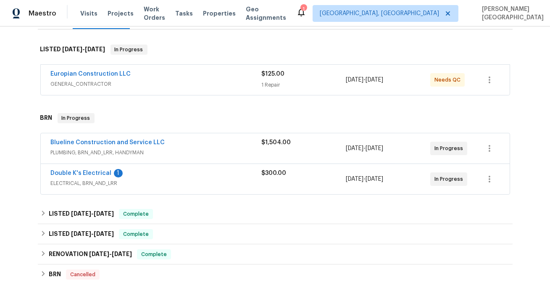
scroll to position [134, 0]
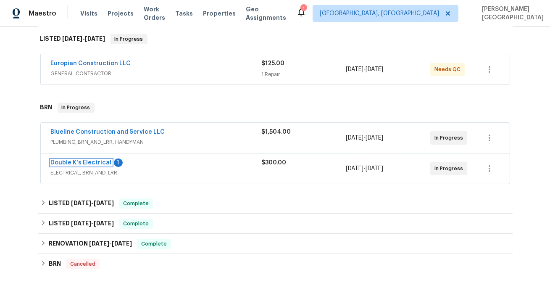
click at [105, 163] on link "Double K's Electrical" at bounding box center [81, 163] width 61 height 6
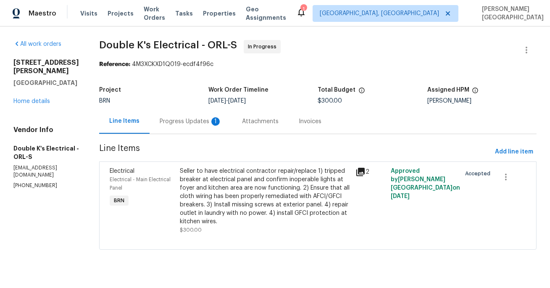
click at [213, 124] on div "Progress Updates 1" at bounding box center [191, 121] width 62 height 8
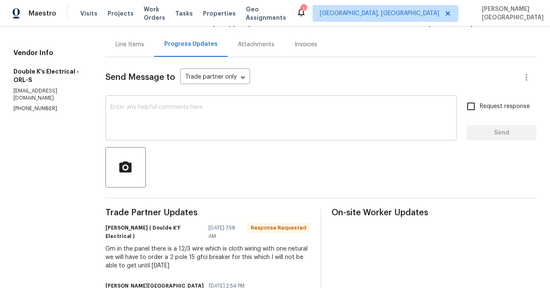
scroll to position [98, 0]
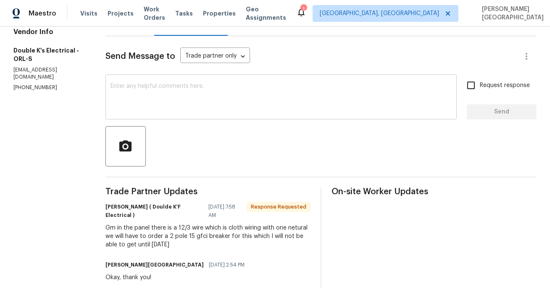
click at [150, 93] on textarea at bounding box center [281, 97] width 341 height 29
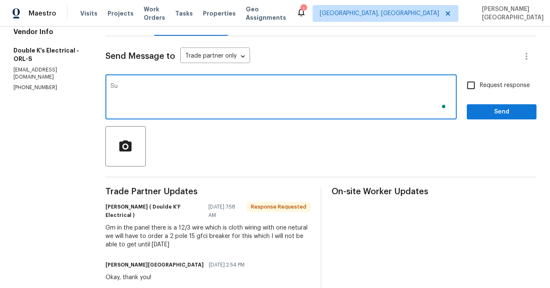
type textarea "S"
type textarea "Sure, thank you!"
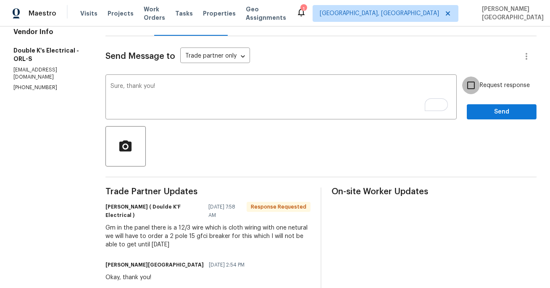
click at [475, 87] on input "Request response" at bounding box center [472, 86] width 18 height 18
checkbox input "true"
click at [482, 111] on span "Send" at bounding box center [502, 112] width 56 height 11
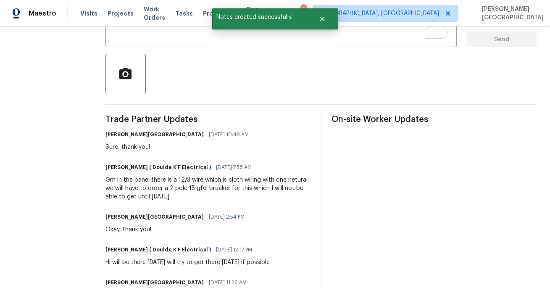
scroll to position [175, 0]
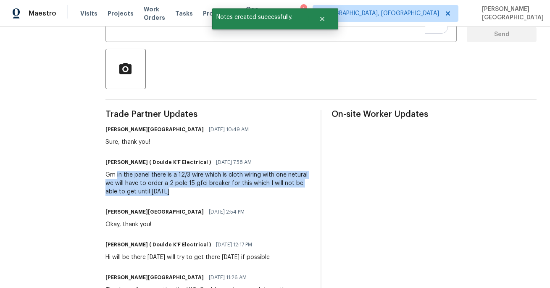
drag, startPoint x: 119, startPoint y: 175, endPoint x: 179, endPoint y: 189, distance: 61.9
click at [180, 190] on div "Gm in the panel there is a 12/3 wire which is cloth wiring with one netural we …" at bounding box center [208, 183] width 205 height 25
copy div "in the panel there is a 12/3 wire which is cloth wiring with one netural we wil…"
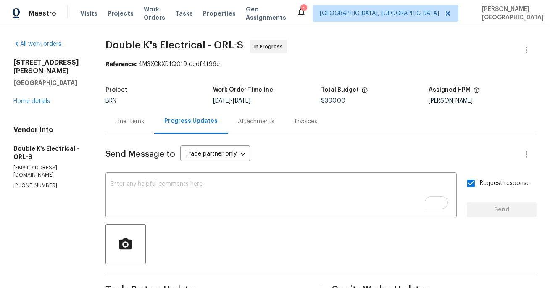
scroll to position [0, 0]
click at [130, 43] on span "Double K's Electrical - ORL-S" at bounding box center [175, 45] width 138 height 10
click at [177, 46] on span "Double K's Electrical - ORL-S" at bounding box center [175, 45] width 138 height 10
copy span "Double K's Electrical"
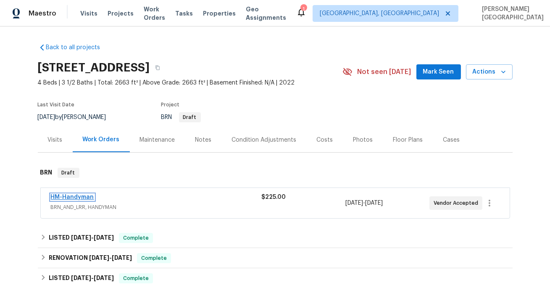
click at [85, 196] on link "HM-Handyman" at bounding box center [72, 197] width 43 height 6
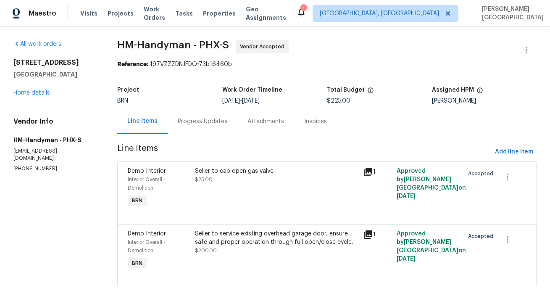
click at [196, 117] on div "Progress Updates" at bounding box center [203, 121] width 70 height 25
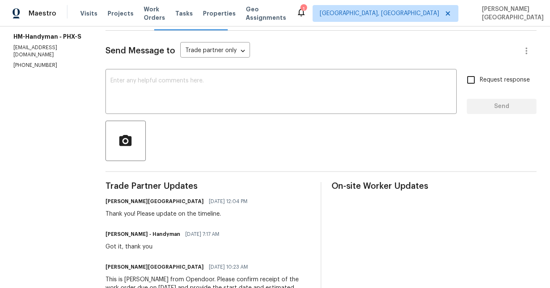
scroll to position [50, 0]
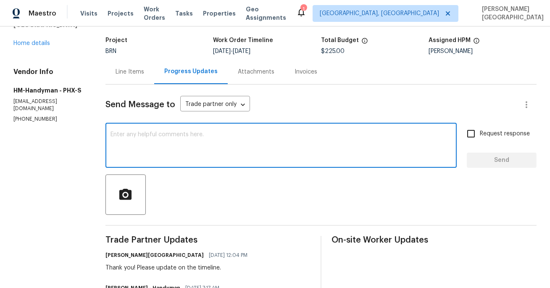
click at [168, 157] on textarea at bounding box center [281, 146] width 341 height 29
type textarea "Could you please update on the timeline?"
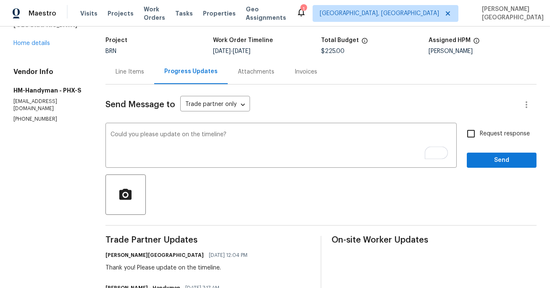
click at [487, 137] on span "Request response" at bounding box center [505, 134] width 50 height 9
click at [480, 137] on input "Request response" at bounding box center [472, 134] width 18 height 18
checkbox input "true"
click at [495, 167] on button "Send" at bounding box center [502, 161] width 70 height 16
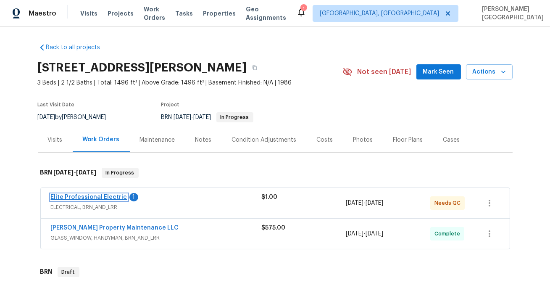
click at [91, 197] on link "Elite Professional Electric" at bounding box center [89, 197] width 77 height 6
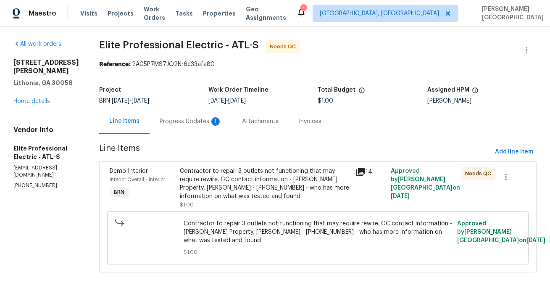
click at [222, 120] on div "Progress Updates 1" at bounding box center [191, 121] width 62 height 8
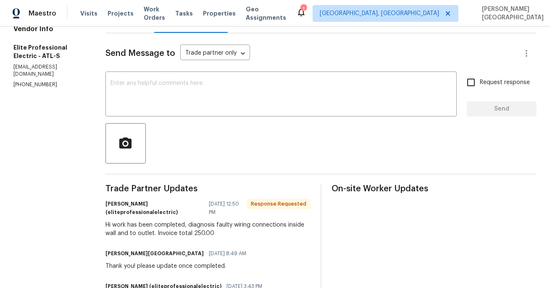
scroll to position [118, 0]
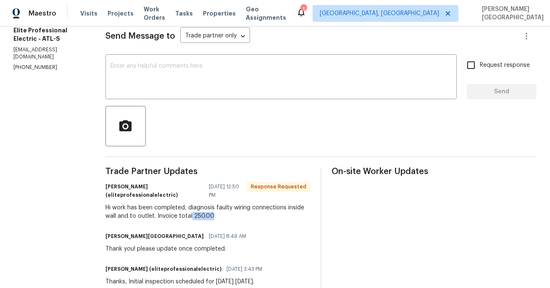
drag, startPoint x: 205, startPoint y: 214, endPoint x: 223, endPoint y: 221, distance: 19.8
click at [227, 214] on div "Hi work has been completed, diagnosis faulty wiring connections inside wall and…" at bounding box center [208, 212] width 205 height 17
copy div "250.00"
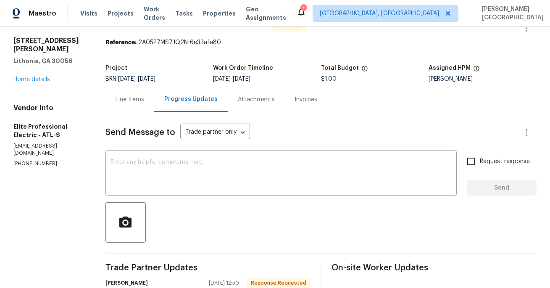
click at [144, 97] on div "Line Items" at bounding box center [130, 99] width 29 height 8
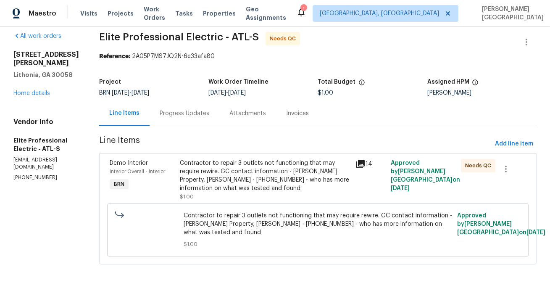
scroll to position [8, 0]
click at [237, 187] on div "Contractor to repair 3 outlets not functioning that may require rewire. GC cont…" at bounding box center [265, 176] width 171 height 34
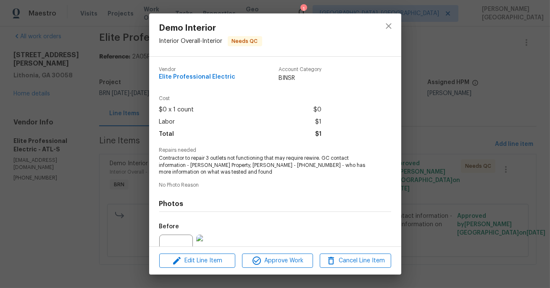
click at [212, 253] on div "Edit Line Item Approve Work Cancel Line Item" at bounding box center [275, 261] width 252 height 28
click at [212, 255] on button "Edit Line Item" at bounding box center [197, 261] width 76 height 15
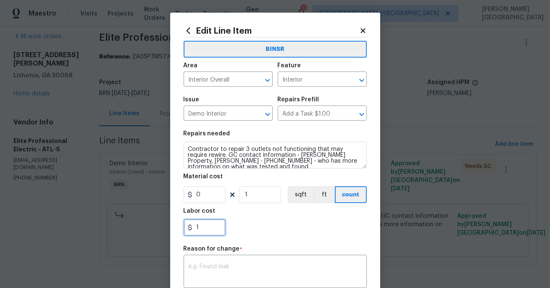
click at [193, 223] on input "1" at bounding box center [205, 227] width 42 height 17
paste input "250.00"
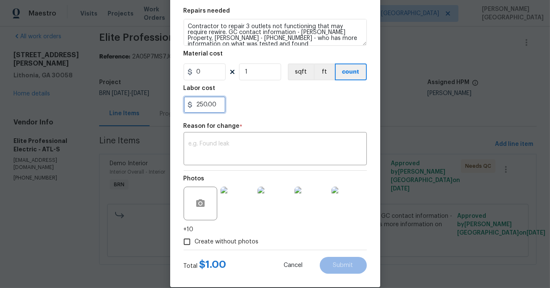
scroll to position [135, 0]
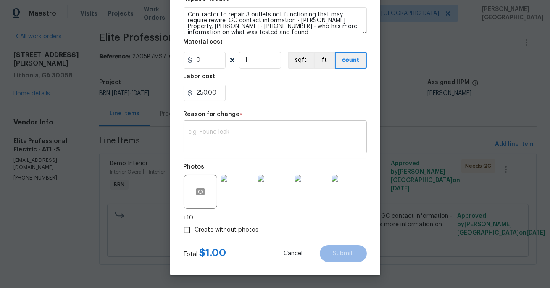
type input "250"
click at [206, 148] on div "x ​" at bounding box center [275, 137] width 183 height 31
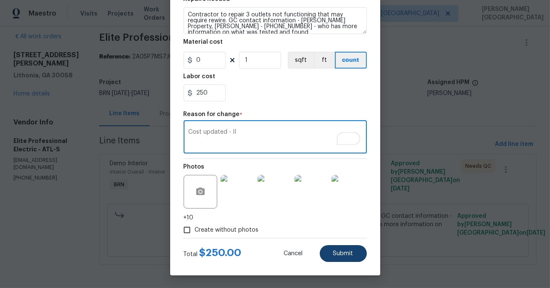
type textarea "Cost updated - II"
click at [335, 257] on span "Submit" at bounding box center [343, 254] width 20 height 6
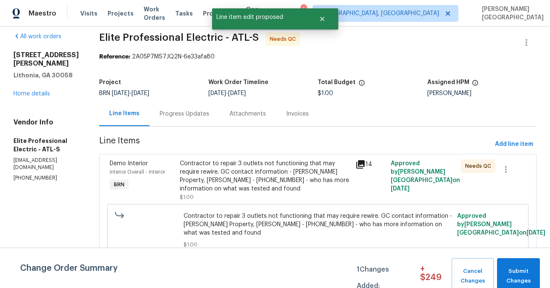
scroll to position [0, 0]
click at [516, 284] on span "Submit Changes" at bounding box center [519, 276] width 34 height 19
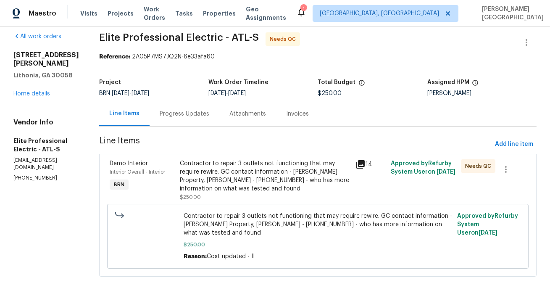
scroll to position [20, 0]
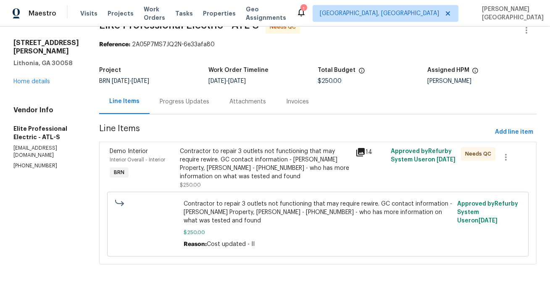
click at [259, 182] on div "Contractor to repair 3 outlets not functioning that may require rewire. GC cont…" at bounding box center [265, 168] width 171 height 42
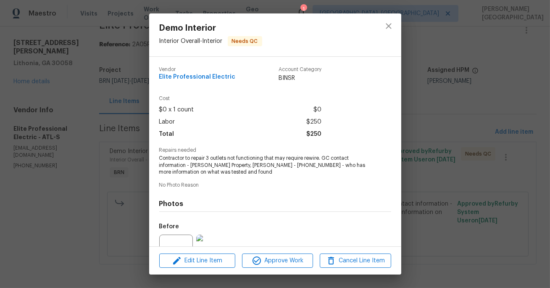
scroll to position [86, 0]
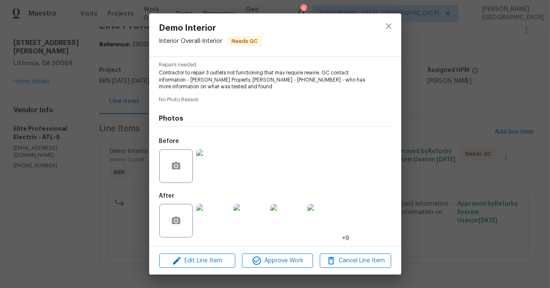
click at [213, 166] on img at bounding box center [213, 166] width 34 height 34
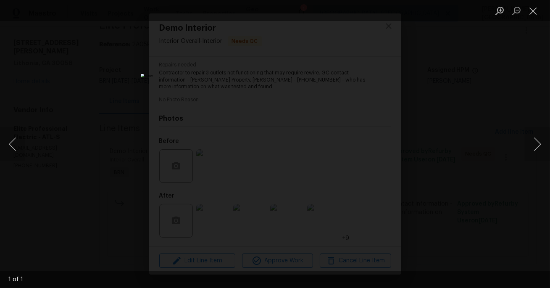
click at [503, 133] on div "Lightbox" at bounding box center [275, 144] width 550 height 288
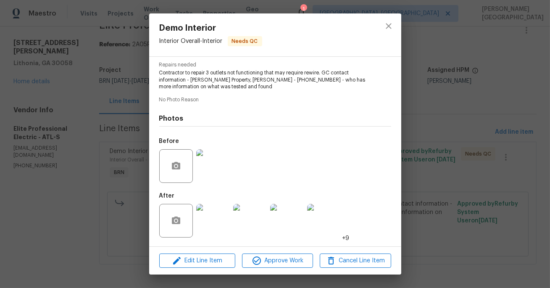
click at [206, 227] on img at bounding box center [213, 221] width 34 height 34
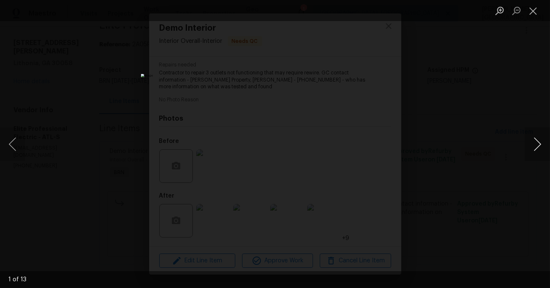
click at [538, 140] on button "Next image" at bounding box center [537, 144] width 25 height 34
click at [538, 141] on button "Next image" at bounding box center [537, 144] width 25 height 34
click at [538, 139] on button "Next image" at bounding box center [537, 144] width 25 height 34
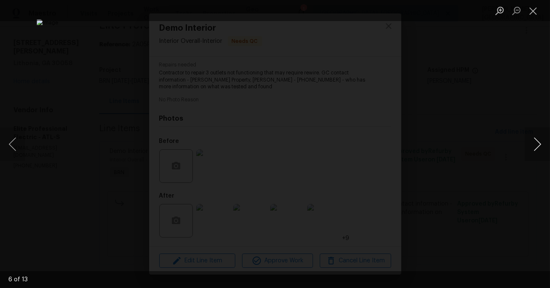
click at [538, 139] on button "Next image" at bounding box center [537, 144] width 25 height 34
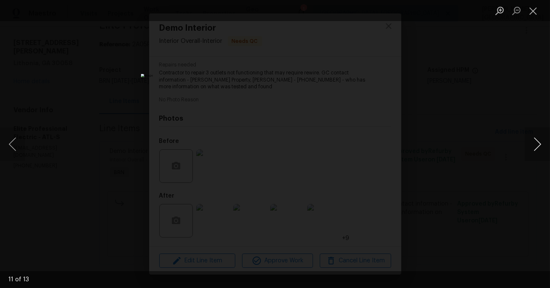
click at [538, 139] on button "Next image" at bounding box center [537, 144] width 25 height 34
click at [458, 142] on div "Lightbox" at bounding box center [275, 144] width 550 height 288
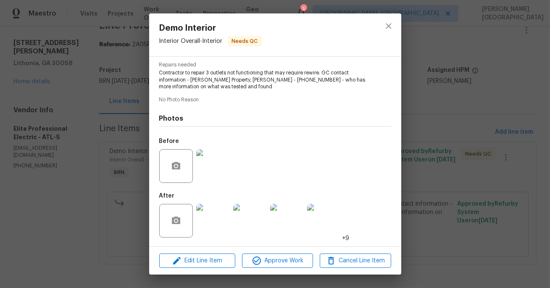
click at [458, 142] on div "Demo Interior Interior Overall - Interior Needs QC Vendor Elite Professional El…" at bounding box center [275, 144] width 550 height 288
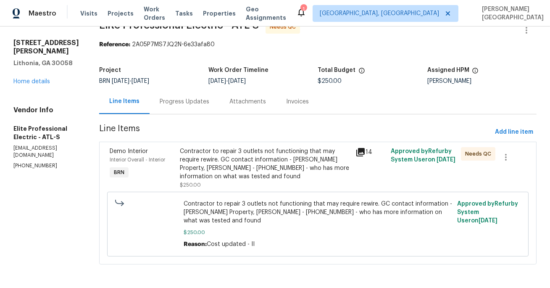
click at [295, 163] on div "Contractor to repair 3 outlets not functioning that may require rewire. GC cont…" at bounding box center [265, 164] width 171 height 34
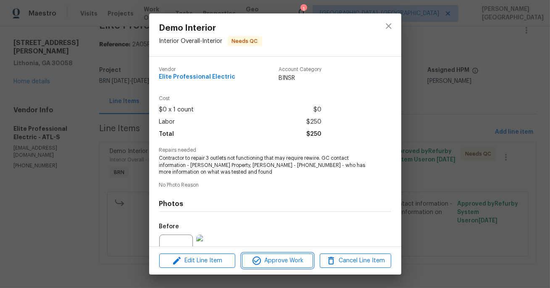
click at [272, 257] on span "Approve Work" at bounding box center [278, 261] width 66 height 11
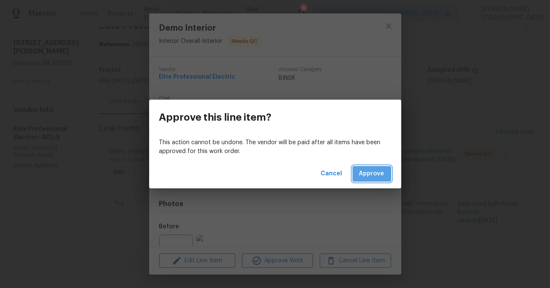
click at [371, 180] on button "Approve" at bounding box center [372, 174] width 39 height 16
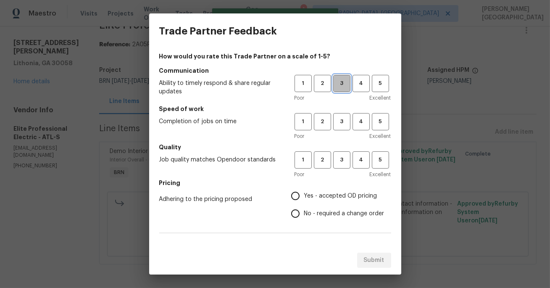
click at [343, 80] on span "3" at bounding box center [342, 84] width 16 height 10
click at [342, 123] on span "3" at bounding box center [342, 122] width 16 height 10
click at [342, 170] on div "1 2 3 4 5 Poor Excellent" at bounding box center [343, 164] width 97 height 27
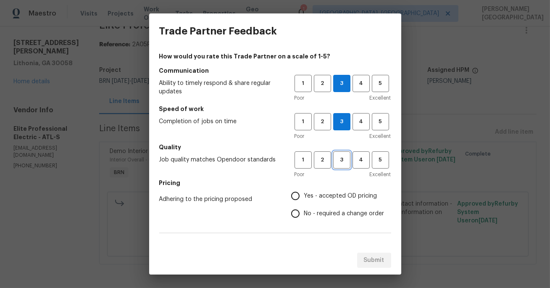
click at [341, 164] on span "3" at bounding box center [342, 160] width 16 height 10
click at [307, 214] on span "No - required a change order" at bounding box center [344, 213] width 80 height 9
click at [304, 214] on input "No - required a change order" at bounding box center [296, 214] width 18 height 18
radio input "true"
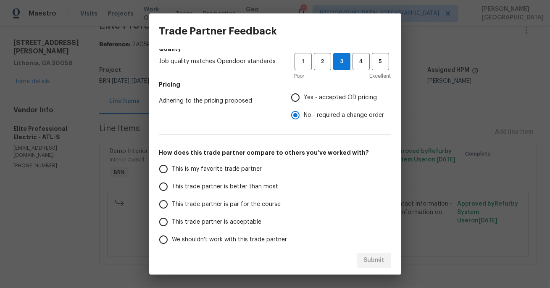
scroll to position [139, 0]
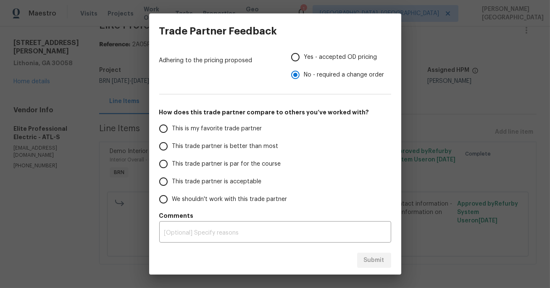
click at [281, 147] on label "This trade partner is better than most" at bounding box center [221, 147] width 133 height 18
click at [172, 147] on input "This trade partner is better than most" at bounding box center [164, 147] width 18 height 18
click at [363, 259] on button "Submit" at bounding box center [374, 261] width 34 height 16
radio input "true"
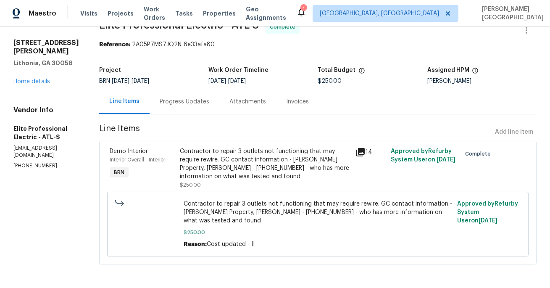
scroll to position [0, 0]
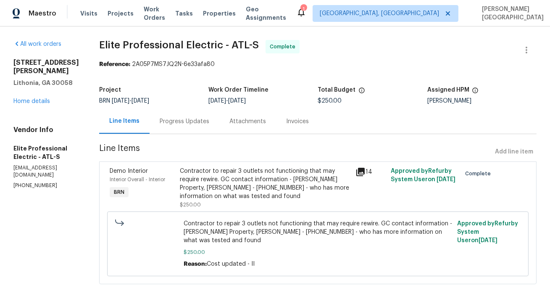
click at [189, 123] on div "Progress Updates" at bounding box center [185, 121] width 50 height 8
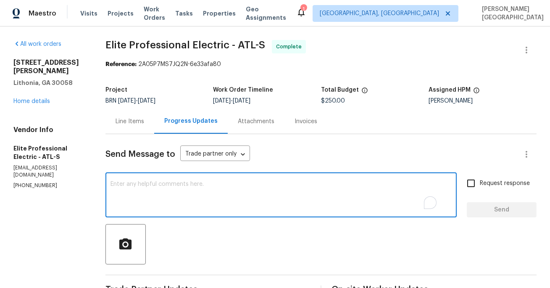
click at [170, 203] on textarea "To enrich screen reader interactions, please activate Accessibility in Grammarl…" at bounding box center [281, 195] width 341 height 29
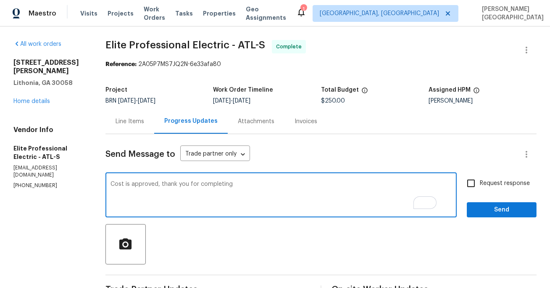
click at [258, 188] on textarea "Cost is approved, thank you for completing" at bounding box center [281, 195] width 341 height 29
type textarea "Cost is approved, thank you for completing the job."
click at [478, 182] on input "Request response" at bounding box center [472, 184] width 18 height 18
checkbox input "true"
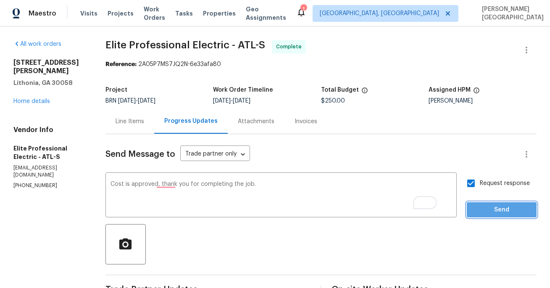
click at [478, 213] on span "Send" at bounding box center [502, 210] width 56 height 11
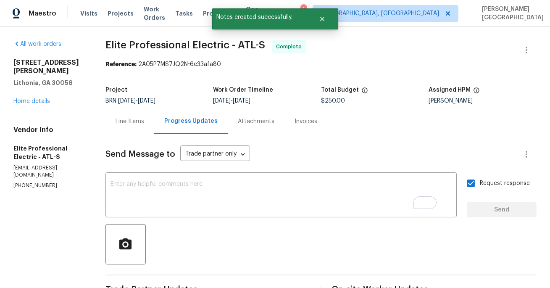
click at [134, 47] on span "Elite Professional Electric - ATL-S" at bounding box center [186, 45] width 160 height 10
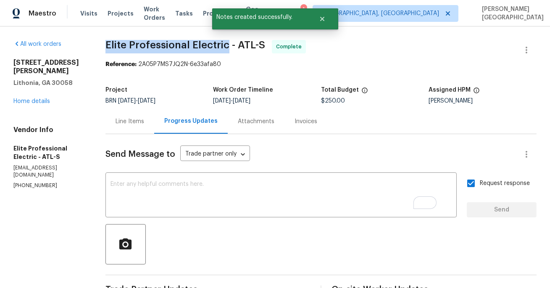
click at [214, 47] on span "Elite Professional Electric - ATL-S" at bounding box center [186, 45] width 160 height 10
copy span "Elite Professional Electric"
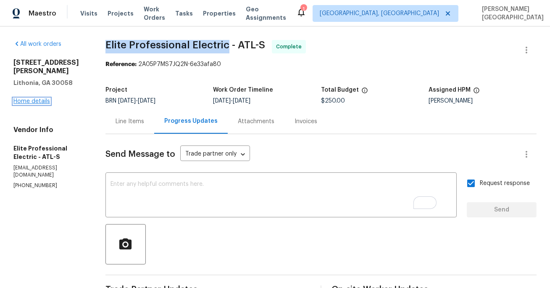
click at [33, 98] on link "Home details" at bounding box center [31, 101] width 37 height 6
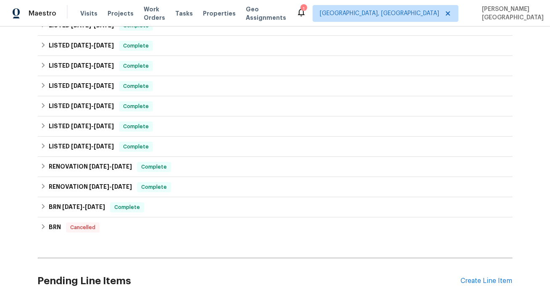
scroll to position [455, 0]
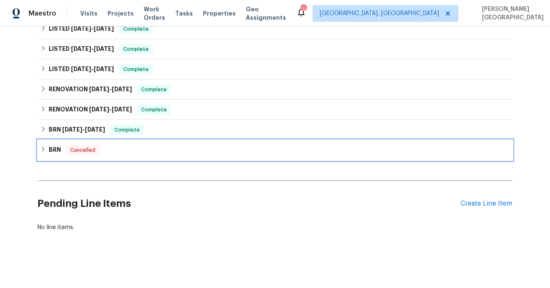
click at [53, 142] on div "BRN Cancelled" at bounding box center [275, 150] width 475 height 20
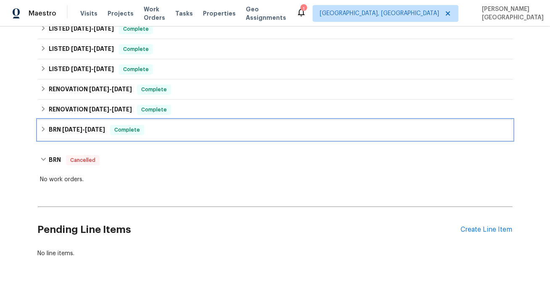
click at [64, 132] on h6 "BRN 5/3/21 - 9/26/25" at bounding box center [77, 130] width 56 height 10
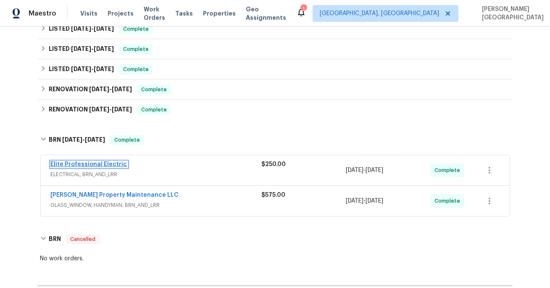
click at [88, 163] on link "Elite Professional Electric" at bounding box center [89, 164] width 77 height 6
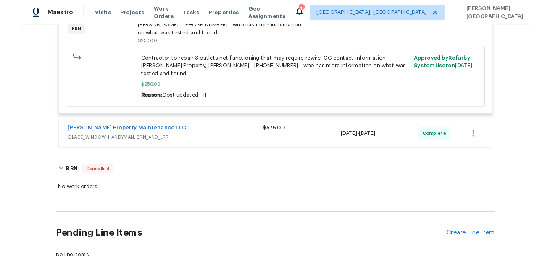
scroll to position [693, 0]
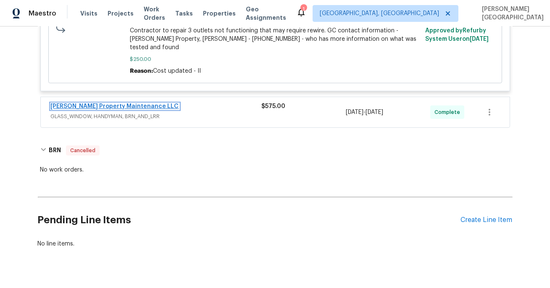
click at [125, 103] on link "[PERSON_NAME] Property Maintenance LLC" at bounding box center [115, 106] width 128 height 6
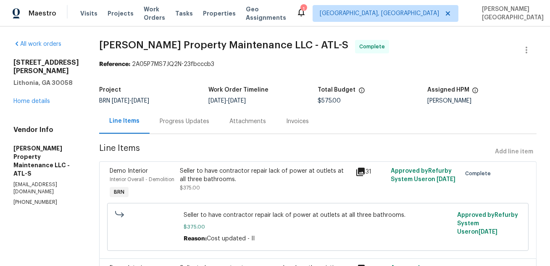
click at [297, 121] on div "Invoices" at bounding box center [297, 121] width 23 height 8
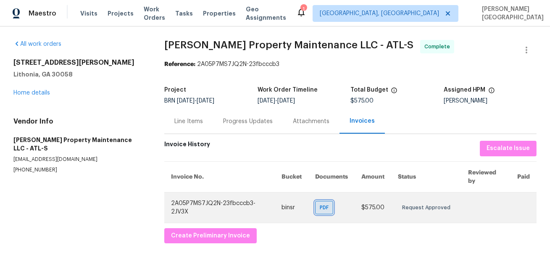
click at [326, 209] on span "PDF" at bounding box center [326, 208] width 12 height 8
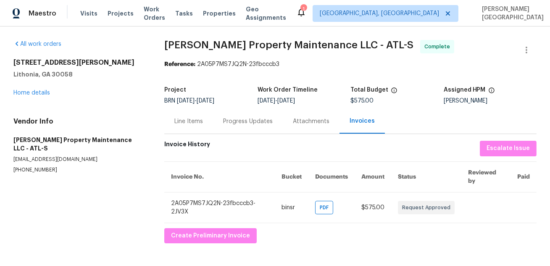
click at [179, 41] on span "Glen Property Maintenance LLC - ATL-S" at bounding box center [288, 45] width 249 height 10
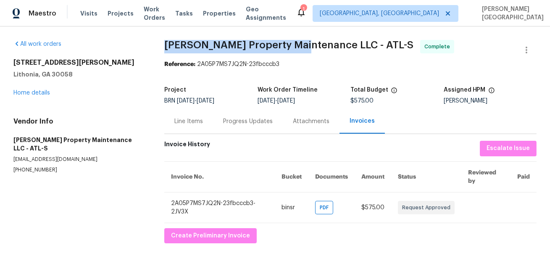
click at [295, 44] on span "Glen Property Maintenance LLC - ATL-S" at bounding box center [288, 45] width 249 height 10
copy span "Glen Property Maintenance"
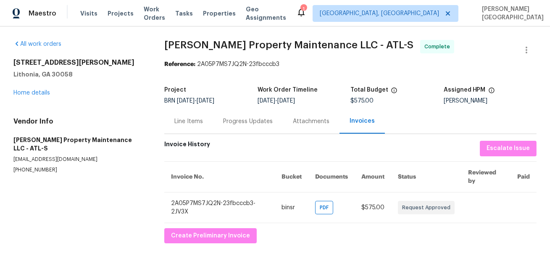
click at [184, 122] on div "Line Items" at bounding box center [189, 121] width 29 height 8
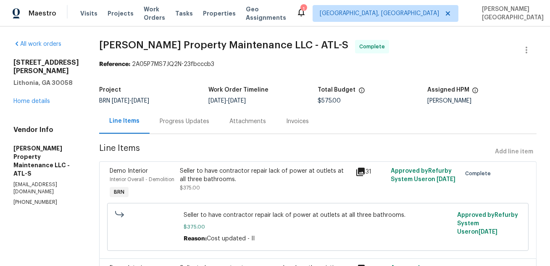
scroll to position [88, 0]
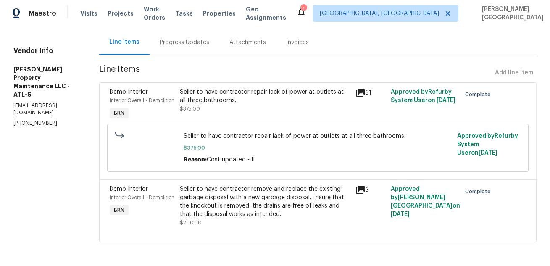
click at [231, 202] on div "Seller to have contractor remove and replace the existing garbage disposal with…" at bounding box center [265, 202] width 171 height 34
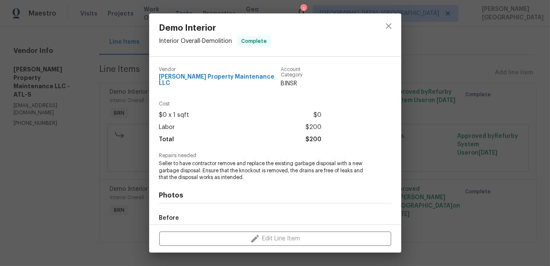
click at [191, 162] on span "Seller to have contractor remove and replace the existing garbage disposal with…" at bounding box center [263, 170] width 209 height 21
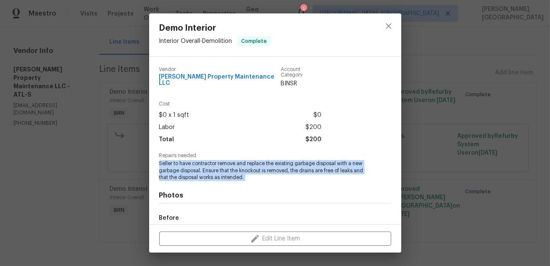
click at [191, 162] on span "Seller to have contractor remove and replace the existing garbage disposal with…" at bounding box center [263, 170] width 209 height 21
copy span "Seller to have contractor remove and replace the existing garbage disposal with…"
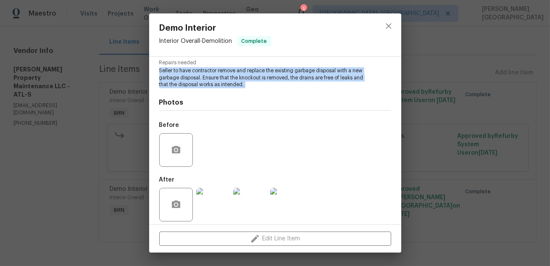
click at [252, 204] on img at bounding box center [250, 205] width 34 height 34
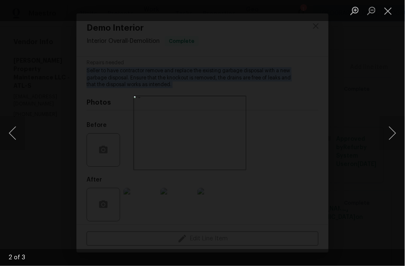
click at [386, 108] on div "Lightbox" at bounding box center [202, 133] width 405 height 266
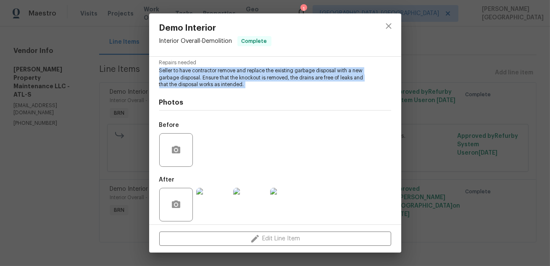
click at [463, 87] on div "Demo Interior Interior Overall - Demolition Complete Vendor Glen Property Maint…" at bounding box center [275, 133] width 550 height 266
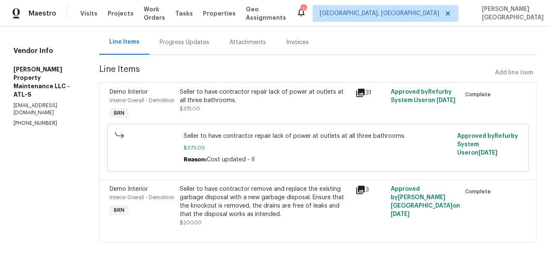
click at [217, 210] on div "Seller to have contractor remove and replace the existing garbage disposal with…" at bounding box center [265, 202] width 171 height 34
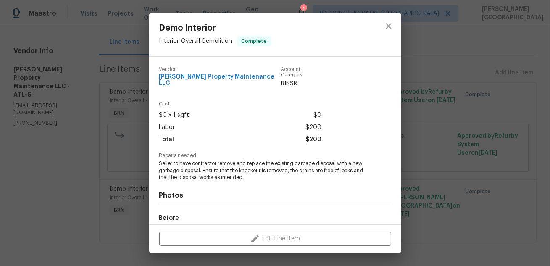
click at [492, 103] on div "Demo Interior Interior Overall - Demolition Complete Vendor Glen Property Maint…" at bounding box center [275, 133] width 550 height 266
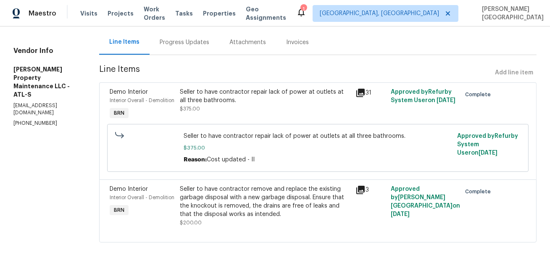
click at [229, 88] on div "Seller to have contractor repair lack of power at outlets at all three bathroom…" at bounding box center [265, 96] width 171 height 17
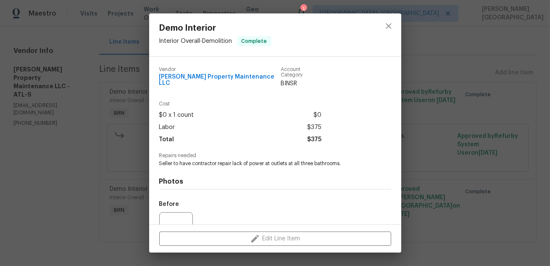
click at [189, 160] on span "Seller to have contractor repair lack of power at outlets at all three bathroom…" at bounding box center [263, 163] width 209 height 7
copy span "Seller to have contractor repair lack of power at outlets at all three bathroom…"
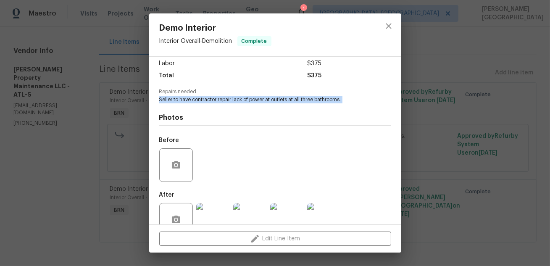
scroll to position [79, 0]
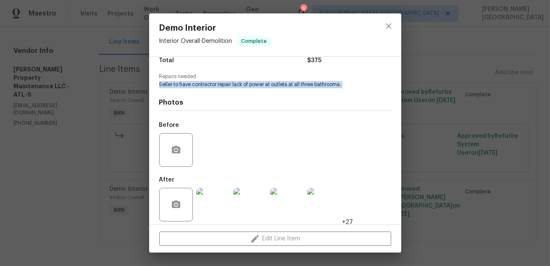
click at [252, 197] on img at bounding box center [250, 205] width 34 height 34
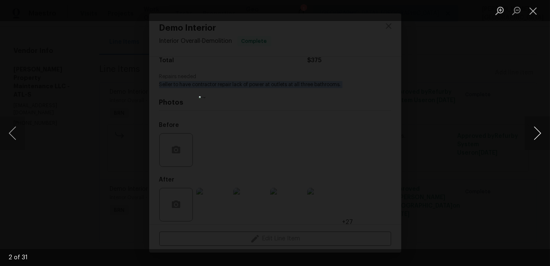
click at [534, 135] on button "Next image" at bounding box center [537, 133] width 25 height 34
click at [8, 132] on button "Previous image" at bounding box center [12, 133] width 25 height 34
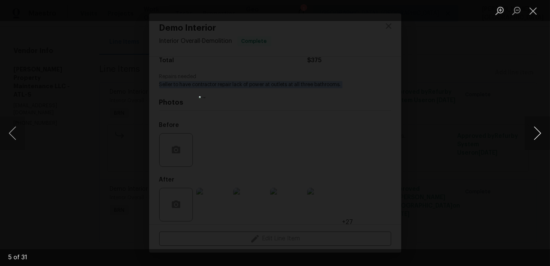
click at [541, 124] on button "Next image" at bounding box center [537, 133] width 25 height 34
click at [536, 132] on button "Next image" at bounding box center [537, 133] width 25 height 34
click at [539, 138] on button "Next image" at bounding box center [537, 133] width 25 height 34
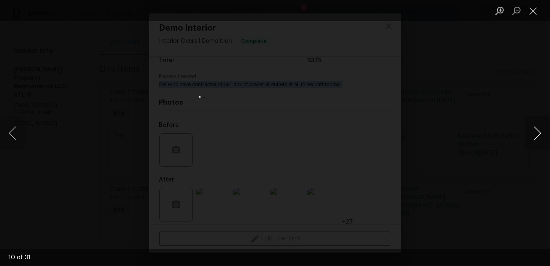
click at [539, 138] on button "Next image" at bounding box center [537, 133] width 25 height 34
click at [535, 135] on button "Next image" at bounding box center [537, 133] width 25 height 34
click at [534, 130] on button "Next image" at bounding box center [537, 133] width 25 height 34
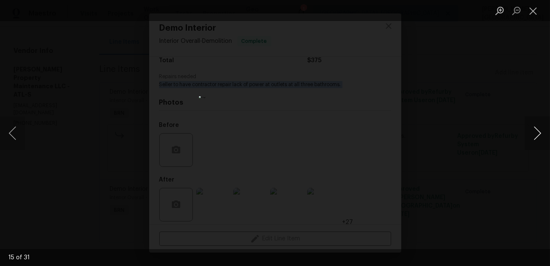
click at [530, 130] on button "Next image" at bounding box center [537, 133] width 25 height 34
click at [531, 131] on button "Next image" at bounding box center [537, 133] width 25 height 34
click at [545, 137] on button "Next image" at bounding box center [537, 133] width 25 height 34
click at [544, 138] on button "Next image" at bounding box center [537, 133] width 25 height 34
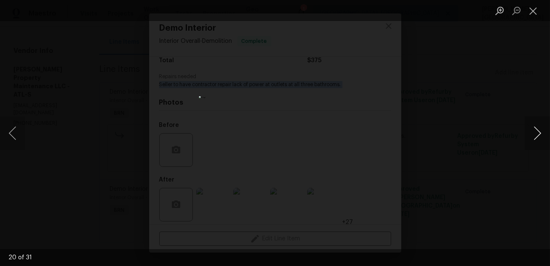
click at [544, 138] on button "Next image" at bounding box center [537, 133] width 25 height 34
click at [532, 144] on button "Next image" at bounding box center [537, 133] width 25 height 34
click at [535, 135] on button "Next image" at bounding box center [537, 133] width 25 height 34
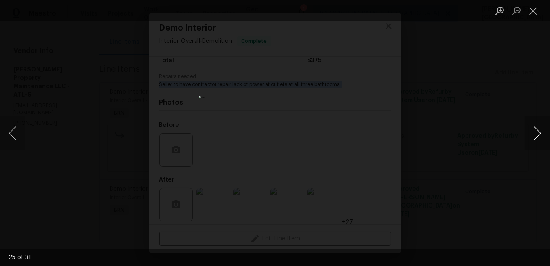
click at [535, 135] on button "Next image" at bounding box center [537, 133] width 25 height 34
click at [534, 143] on button "Next image" at bounding box center [537, 133] width 25 height 34
click at [534, 138] on button "Next image" at bounding box center [537, 133] width 25 height 34
click at [540, 127] on button "Next image" at bounding box center [537, 133] width 25 height 34
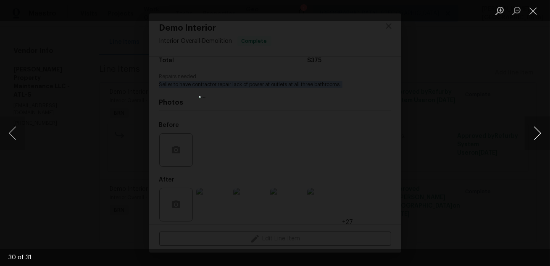
click at [539, 127] on button "Next image" at bounding box center [537, 133] width 25 height 34
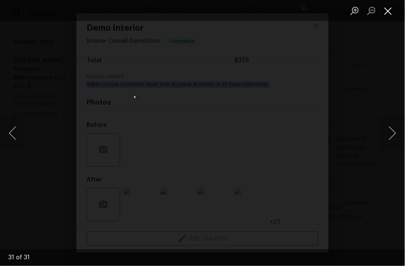
click at [389, 9] on button "Close lightbox" at bounding box center [388, 10] width 17 height 15
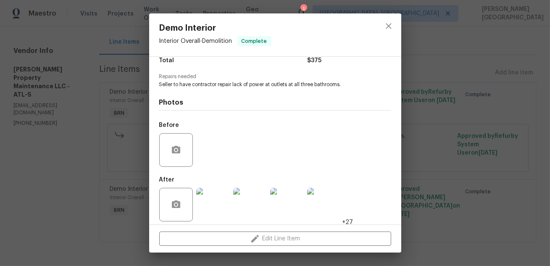
click at [489, 143] on div "Demo Interior Interior Overall - Demolition Complete Vendor Glen Property Maint…" at bounding box center [275, 133] width 550 height 266
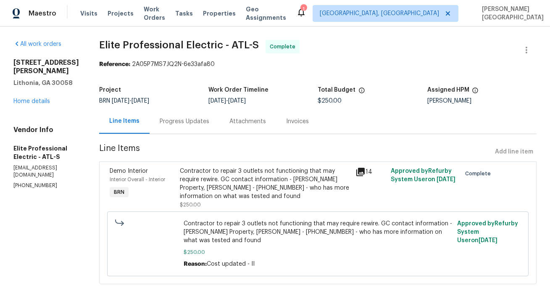
click at [315, 126] on div "Invoices" at bounding box center [297, 121] width 43 height 25
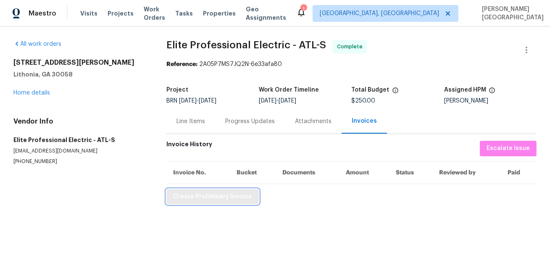
click at [201, 196] on span "Create Preliminary Invoice" at bounding box center [212, 197] width 79 height 11
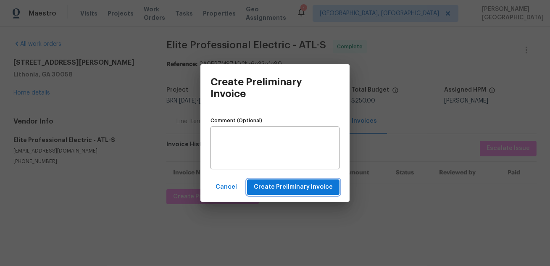
click at [270, 188] on span "Create Preliminary Invoice" at bounding box center [293, 187] width 79 height 11
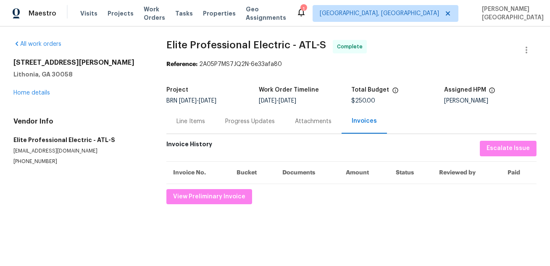
click at [175, 46] on span "Elite Professional Electric - ATL-S" at bounding box center [247, 45] width 160 height 10
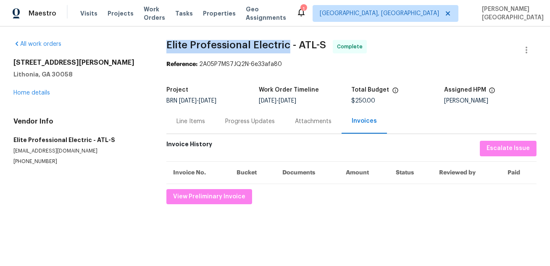
click at [269, 45] on span "Elite Professional Electric - ATL-S" at bounding box center [247, 45] width 160 height 10
copy span "Elite Professional Electric"
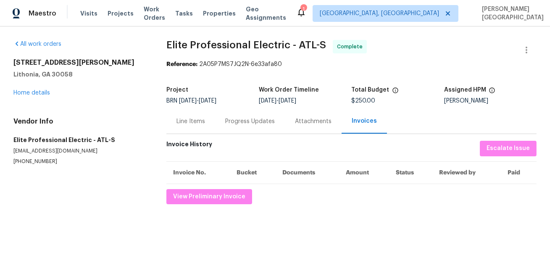
click at [183, 120] on div "Line Items" at bounding box center [191, 121] width 29 height 8
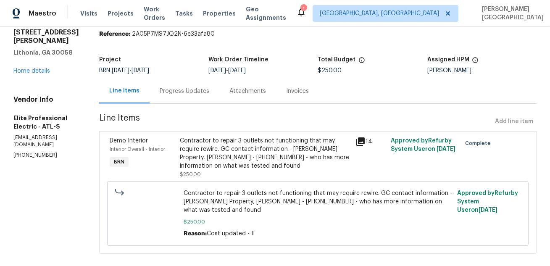
scroll to position [42, 0]
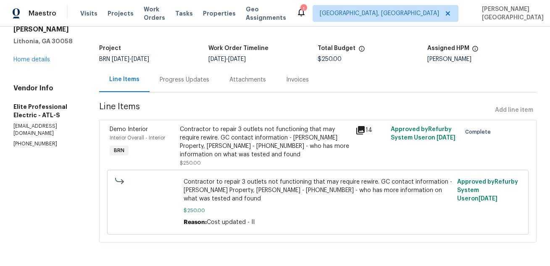
click at [235, 146] on div "Contractor to repair 3 outlets not functioning that may require rewire. GC cont…" at bounding box center [265, 142] width 171 height 34
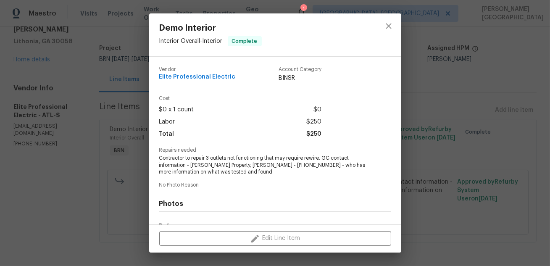
click at [224, 160] on span "Contractor to repair 3 outlets not functioning that may require rewire. GC cont…" at bounding box center [263, 165] width 209 height 21
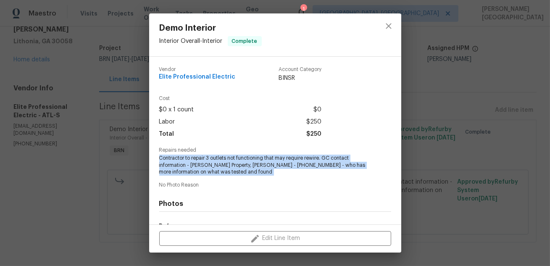
click at [224, 160] on span "Contractor to repair 3 outlets not functioning that may require rewire. GC cont…" at bounding box center [263, 165] width 209 height 21
copy span "Contractor to repair 3 outlets not functioning that may require rewire. GC cont…"
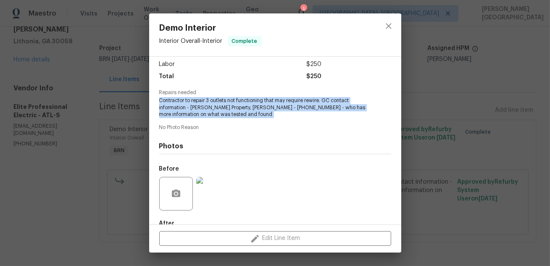
scroll to position [107, 0]
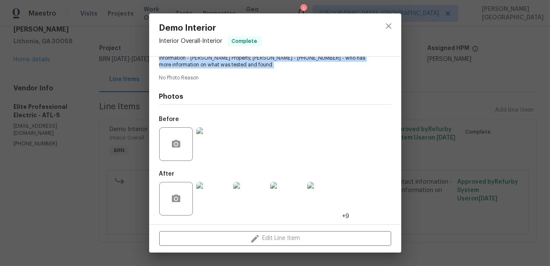
click at [212, 139] on img at bounding box center [213, 144] width 34 height 34
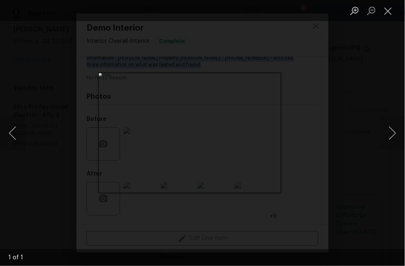
click at [352, 90] on div "Lightbox" at bounding box center [202, 133] width 405 height 266
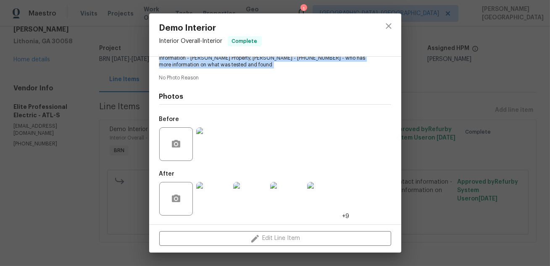
click at [256, 205] on img at bounding box center [250, 199] width 34 height 34
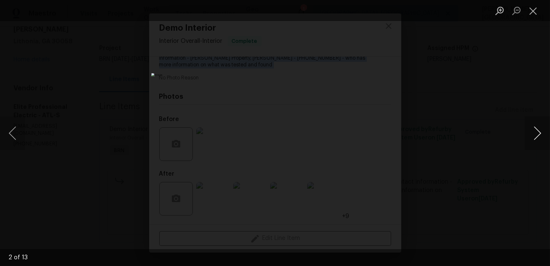
click at [540, 132] on button "Next image" at bounding box center [537, 133] width 25 height 34
click at [532, 136] on button "Next image" at bounding box center [537, 133] width 25 height 34
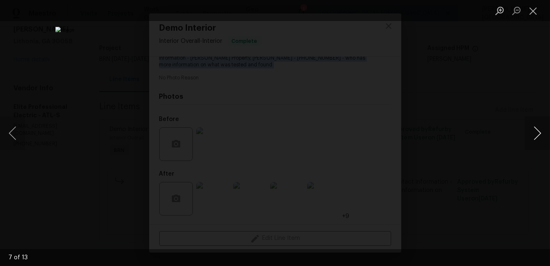
click at [532, 136] on button "Next image" at bounding box center [537, 133] width 25 height 34
click at [532, 137] on button "Next image" at bounding box center [537, 133] width 25 height 34
click at [15, 135] on button "Previous image" at bounding box center [12, 133] width 25 height 34
click at [535, 136] on button "Next image" at bounding box center [537, 133] width 25 height 34
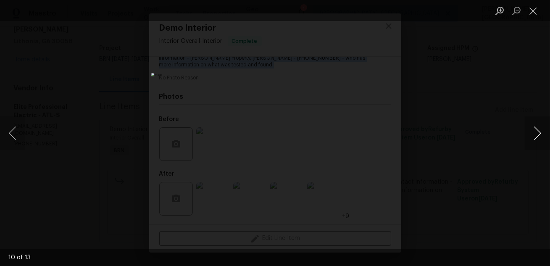
click at [535, 136] on button "Next image" at bounding box center [537, 133] width 25 height 34
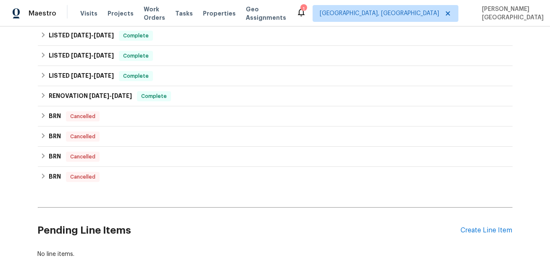
scroll to position [257, 0]
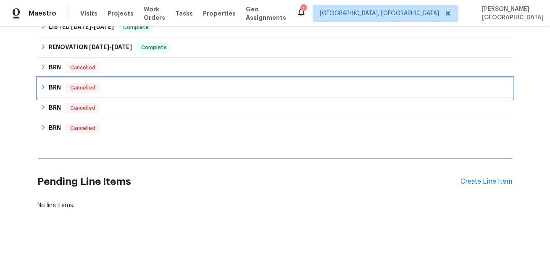
click at [53, 84] on h6 "BRN" at bounding box center [55, 88] width 12 height 10
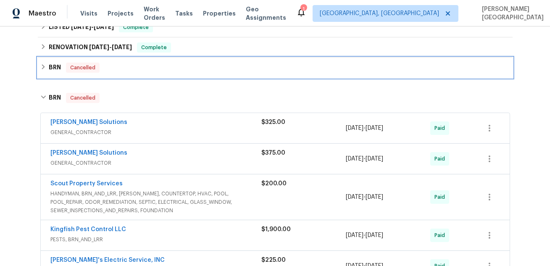
click at [50, 70] on h6 "BRN" at bounding box center [55, 68] width 12 height 10
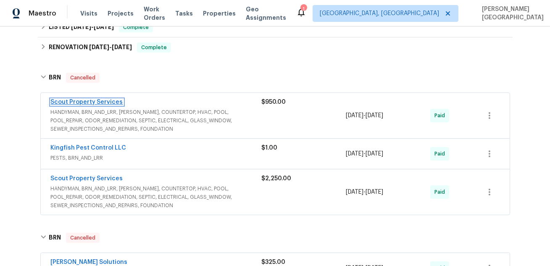
click at [79, 102] on link "Scout Property Services" at bounding box center [87, 102] width 72 height 6
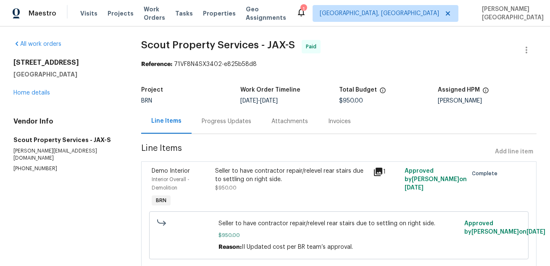
click at [26, 156] on div "Vendor Info Scout Property Services - JAX-S [PERSON_NAME][EMAIL_ADDRESS][DOMAIN…" at bounding box center [67, 144] width 108 height 55
copy p "[PHONE_NUMBER]"
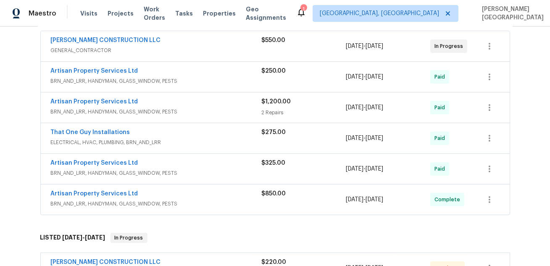
scroll to position [155, 0]
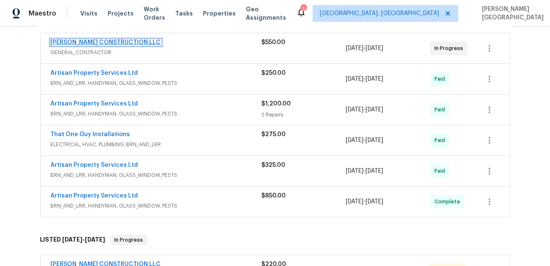
click at [104, 41] on link "ESPINO'S CONSTRUCTION LLC" at bounding box center [106, 43] width 110 height 6
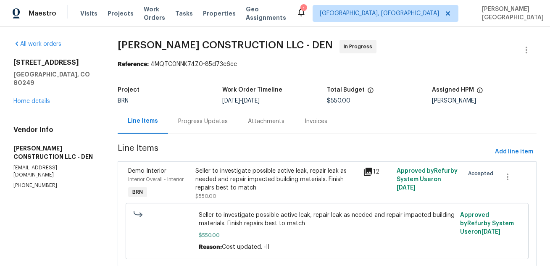
click at [211, 122] on div "Progress Updates" at bounding box center [203, 121] width 50 height 8
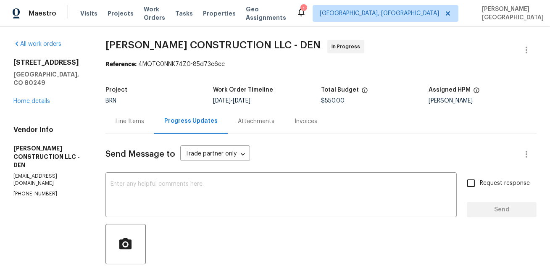
click at [24, 191] on p "(720) 346-2236" at bounding box center [49, 194] width 72 height 7
copy p "(720) 346-2236"
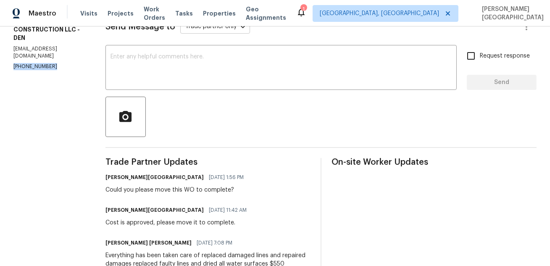
scroll to position [92, 0]
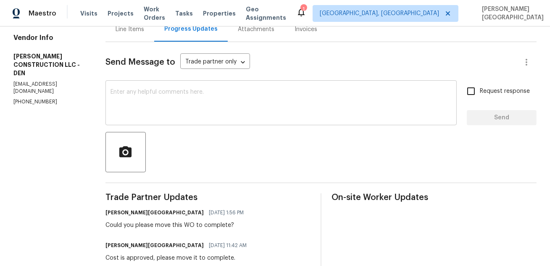
click at [132, 101] on textarea at bounding box center [281, 103] width 341 height 29
drag, startPoint x: 138, startPoint y: 224, endPoint x: 252, endPoint y: 224, distance: 114.8
click at [253, 225] on div "Isabel Sangeetha Ireland 09/25/2025 1:56 PM Could you please move this WO to co…" at bounding box center [208, 218] width 205 height 23
copy div "please move this WO to complete?"
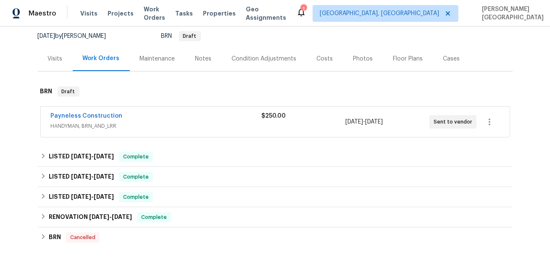
scroll to position [88, 0]
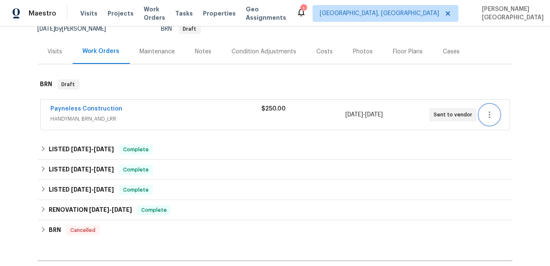
click at [492, 113] on icon "button" at bounding box center [490, 115] width 10 height 10
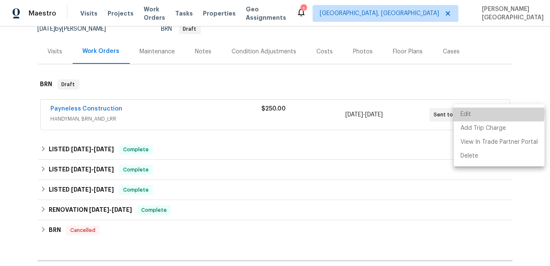
click at [482, 112] on li "Edit" at bounding box center [499, 115] width 91 height 14
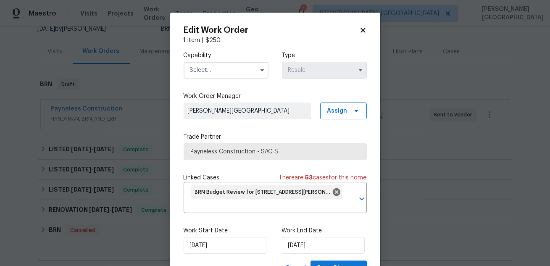
click at [210, 70] on input "text" at bounding box center [226, 70] width 85 height 17
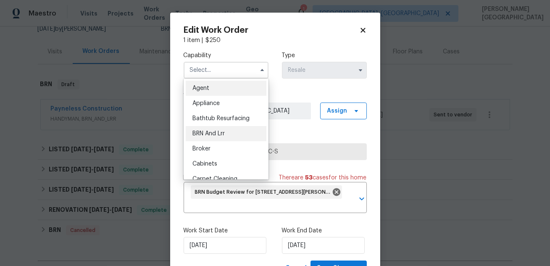
click at [213, 135] on span "BRN And Lrr" at bounding box center [209, 134] width 32 height 6
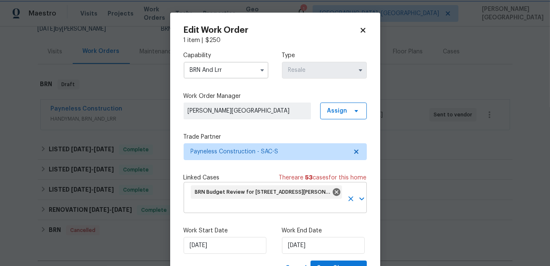
scroll to position [36, 0]
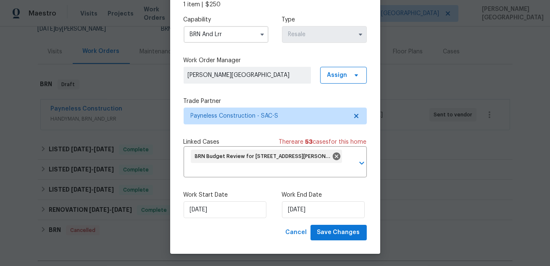
click at [214, 31] on input "BRN And Lrr" at bounding box center [226, 34] width 85 height 17
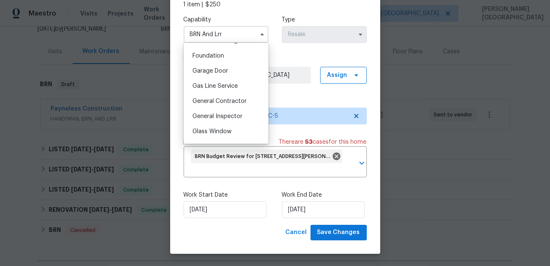
scroll to position [372, 0]
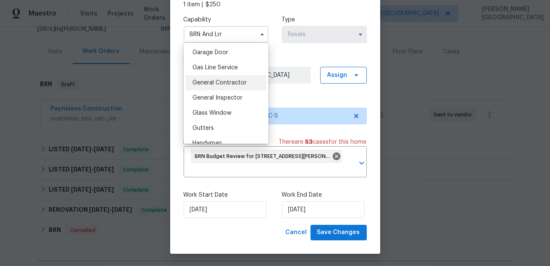
click at [214, 84] on span "General Contractor" at bounding box center [220, 83] width 54 height 6
type input "General Contractor"
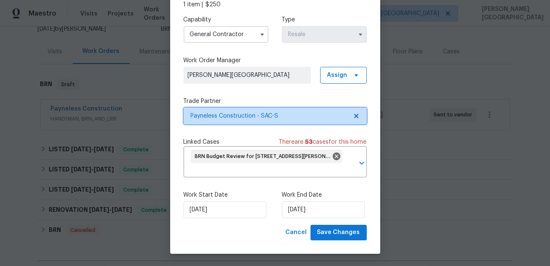
click at [219, 115] on span "Payneless Construction - SAC-S" at bounding box center [269, 116] width 157 height 8
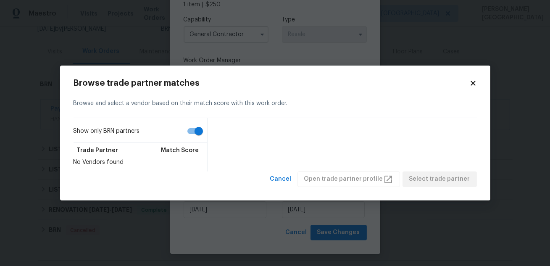
click at [189, 136] on input "Show only BRN partners" at bounding box center [199, 131] width 48 height 16
checkbox input "false"
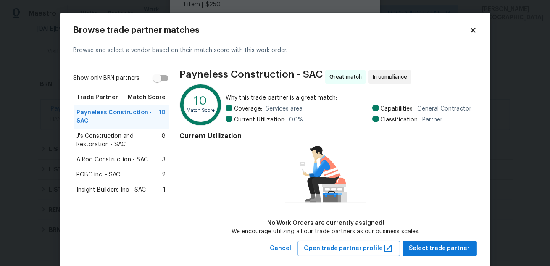
click at [119, 139] on span "J's Construction and Restoration - SAC" at bounding box center [119, 140] width 85 height 17
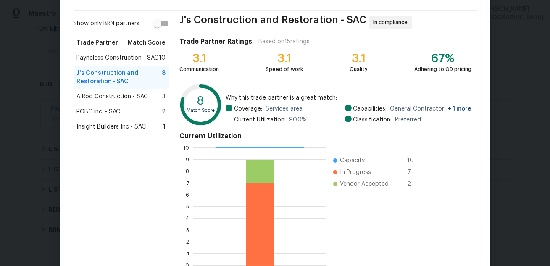
scroll to position [104, 0]
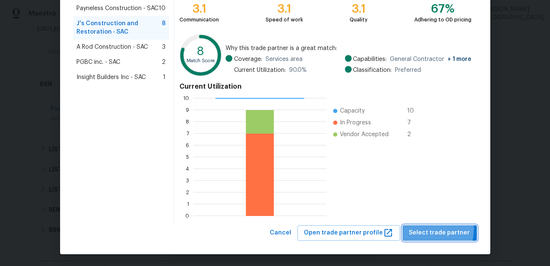
click at [425, 228] on span "Select trade partner" at bounding box center [440, 233] width 61 height 11
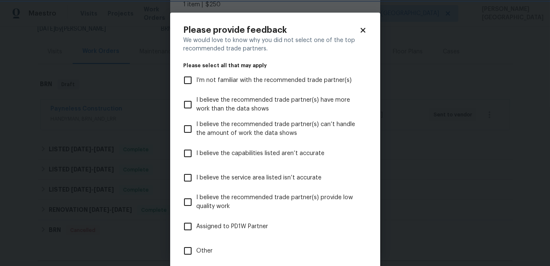
scroll to position [66, 0]
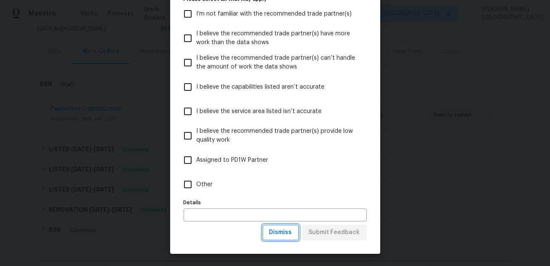
click at [281, 232] on span "Dismiss" at bounding box center [281, 233] width 23 height 11
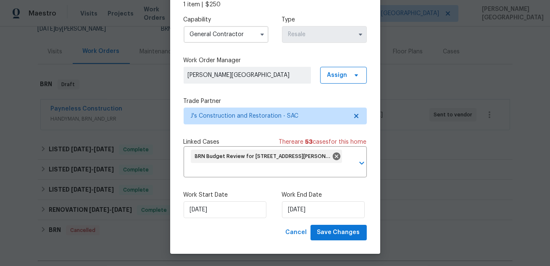
scroll to position [0, 0]
click at [323, 238] on button "Save Changes" at bounding box center [339, 233] width 56 height 16
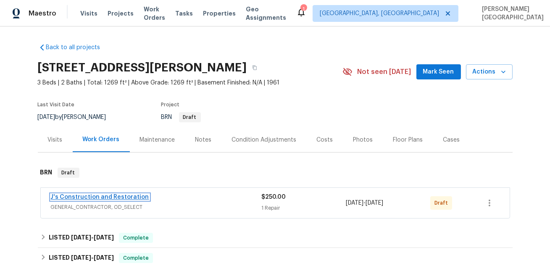
click at [116, 195] on link "J's Construction and Restoration" at bounding box center [100, 197] width 98 height 6
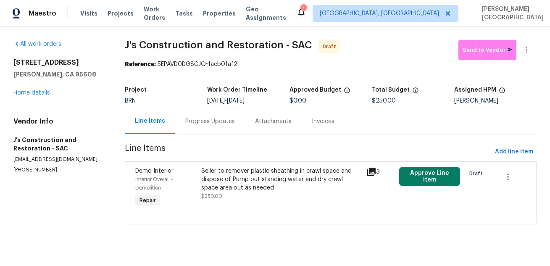
click at [207, 124] on div "Progress Updates" at bounding box center [210, 121] width 50 height 8
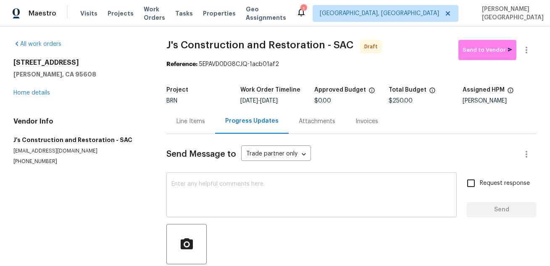
click at [200, 182] on textarea at bounding box center [312, 195] width 281 height 29
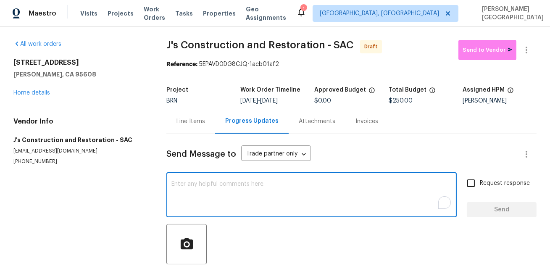
paste textarea "This is [PERSON_NAME] from Opendoor. Please confirm receipt of the work order d…"
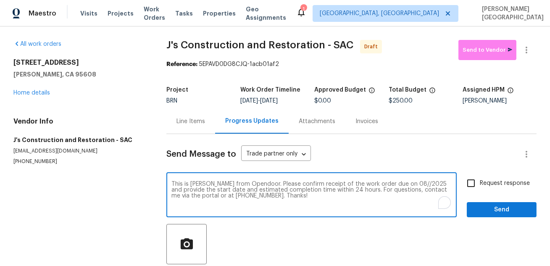
click at [394, 183] on textarea "This is [PERSON_NAME] from Opendoor. Please confirm receipt of the work order d…" at bounding box center [312, 195] width 281 height 29
type textarea "This is [PERSON_NAME] from Opendoor. Please confirm receipt of the work order d…"
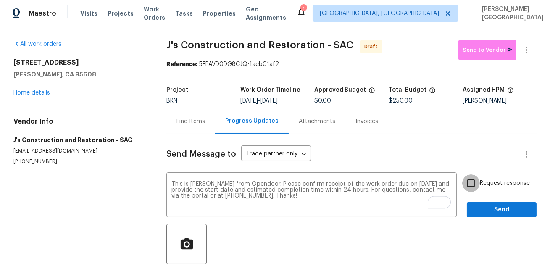
click at [476, 183] on input "Request response" at bounding box center [472, 184] width 18 height 18
checkbox input "true"
click at [482, 206] on span "Send" at bounding box center [502, 210] width 56 height 11
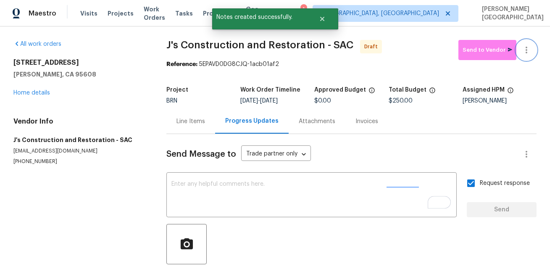
click at [527, 50] on icon "button" at bounding box center [527, 50] width 2 height 7
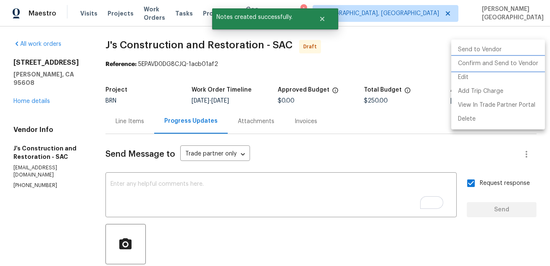
click at [505, 64] on li "Confirm and Send to Vendor" at bounding box center [499, 64] width 94 height 14
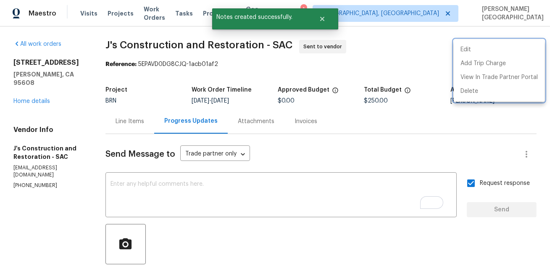
click at [32, 91] on div at bounding box center [275, 133] width 550 height 266
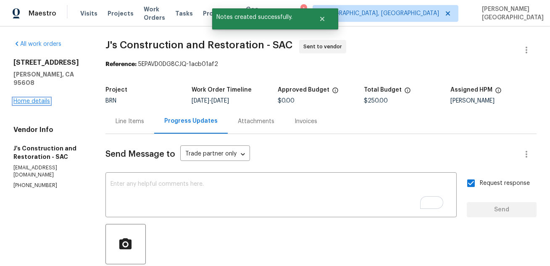
click at [33, 98] on link "Home details" at bounding box center [31, 101] width 37 height 6
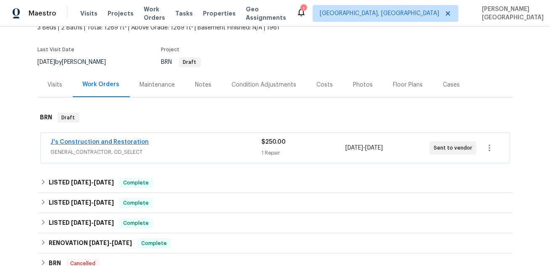
scroll to position [34, 0]
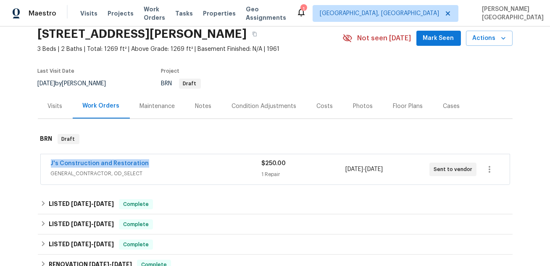
drag, startPoint x: 146, startPoint y: 160, endPoint x: 48, endPoint y: 157, distance: 98.0
click at [48, 157] on div "J's Construction and Restoration GENERAL_CONTRACTOR, OD_SELECT $250.00 1 Repair…" at bounding box center [275, 169] width 469 height 30
copy link "J's Construction and Restoration"
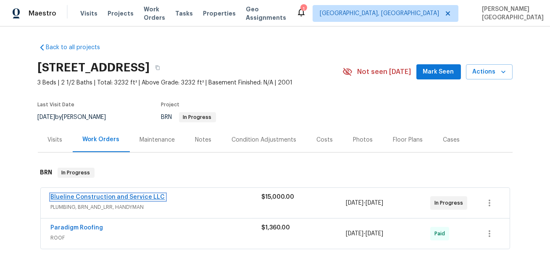
click at [109, 194] on link "Blueline Construction and Service LLC" at bounding box center [108, 197] width 114 height 6
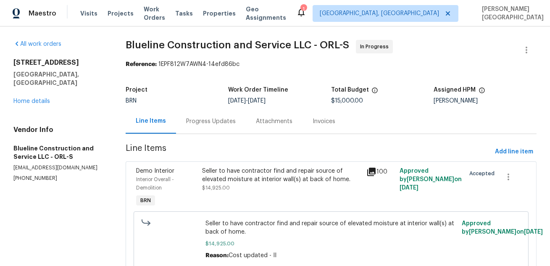
click at [214, 126] on div "Progress Updates" at bounding box center [211, 121] width 70 height 25
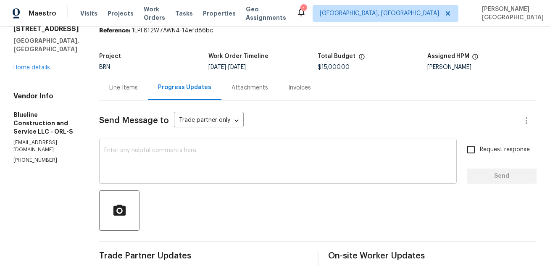
scroll to position [36, 0]
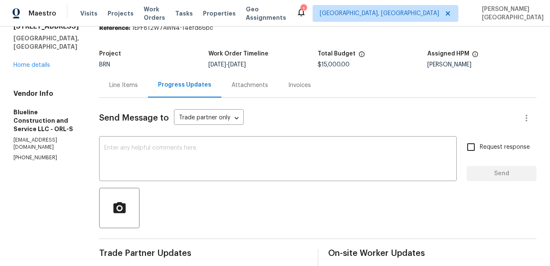
click at [138, 86] on div "Line Items" at bounding box center [123, 85] width 29 height 8
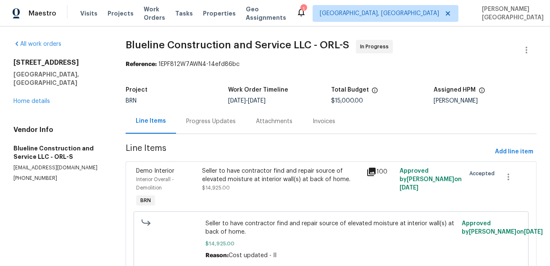
click at [206, 124] on div "Progress Updates" at bounding box center [211, 121] width 50 height 8
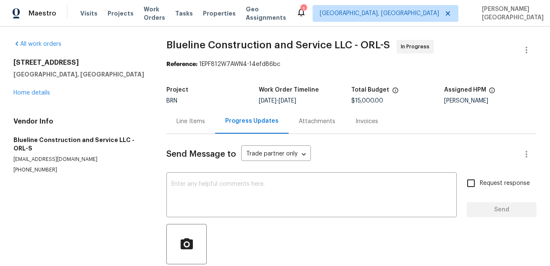
click at [206, 124] on div "Line Items" at bounding box center [191, 121] width 49 height 25
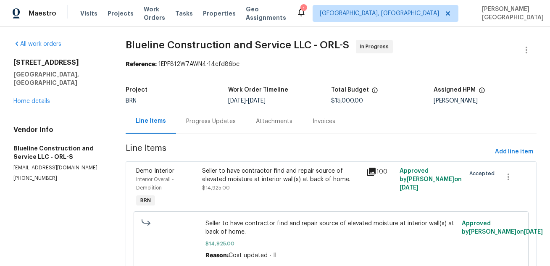
click at [206, 124] on div "Progress Updates" at bounding box center [211, 121] width 50 height 8
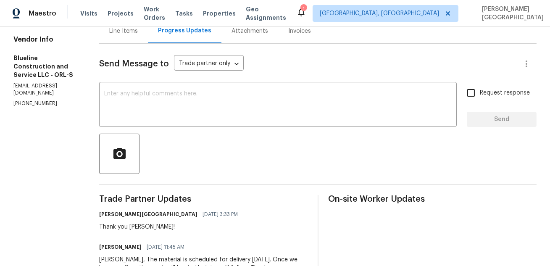
scroll to position [77, 0]
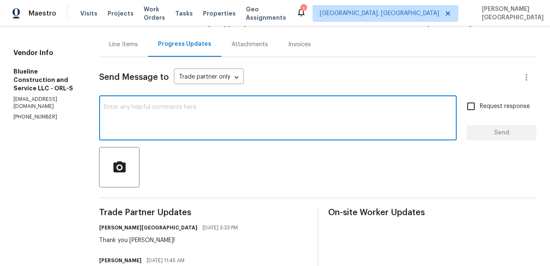
click at [151, 107] on textarea at bounding box center [278, 118] width 348 height 29
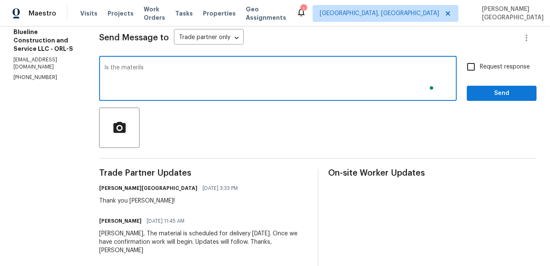
scroll to position [173, 0]
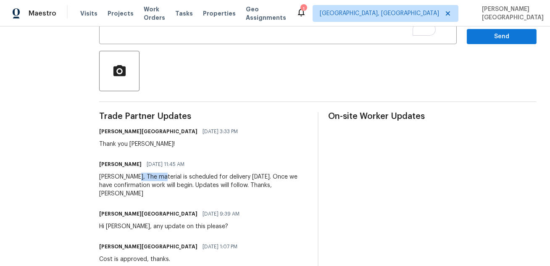
drag, startPoint x: 145, startPoint y: 178, endPoint x: 169, endPoint y: 177, distance: 24.0
click at [169, 177] on div "[PERSON_NAME], The material is scheduled for delivery [DATE]. Once we have conf…" at bounding box center [203, 185] width 209 height 25
copy div "material"
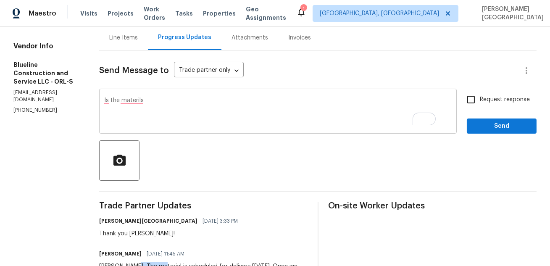
scroll to position [69, 0]
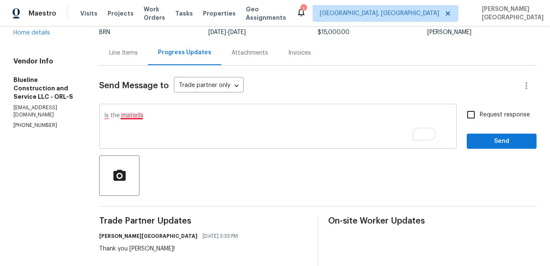
click at [141, 116] on textarea "Is the materils" at bounding box center [278, 127] width 348 height 29
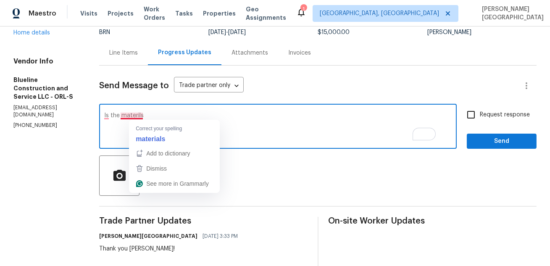
click at [141, 116] on textarea "Is the materils" at bounding box center [278, 127] width 348 height 29
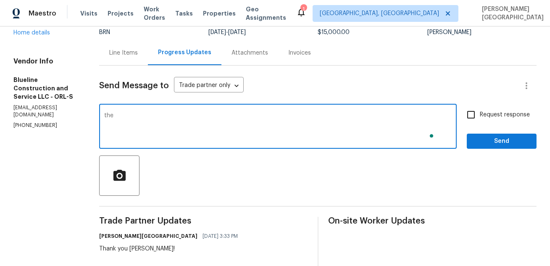
paste textarea "material"
click at [122, 115] on textarea "the material" at bounding box center [278, 127] width 348 height 29
click at [163, 116] on textarea "The material" at bounding box center [278, 127] width 348 height 29
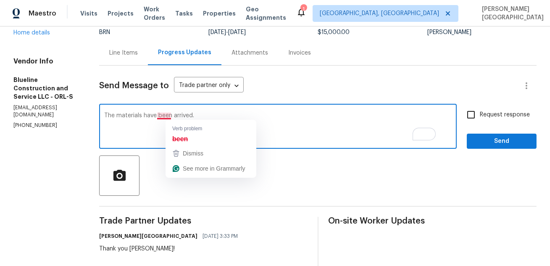
click at [124, 112] on div "The materials have been arrived. x ​" at bounding box center [278, 127] width 358 height 43
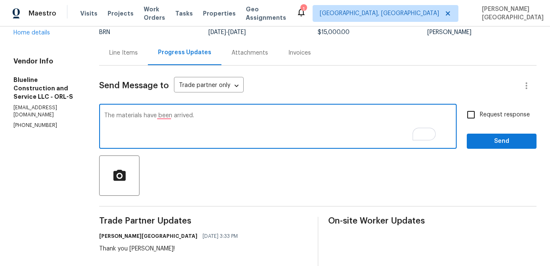
click at [124, 112] on div "The materials have been arrived. x ​" at bounding box center [278, 127] width 358 height 43
click at [124, 114] on textarea "The materials have been arrived." at bounding box center [278, 127] width 348 height 29
click at [177, 114] on textarea "Have the materials have been arrived." at bounding box center [278, 127] width 348 height 29
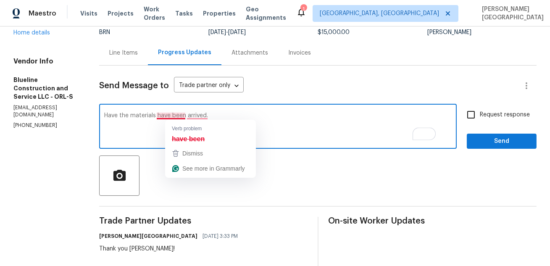
click at [177, 114] on textarea "Have the materials have been arrived." at bounding box center [278, 127] width 348 height 29
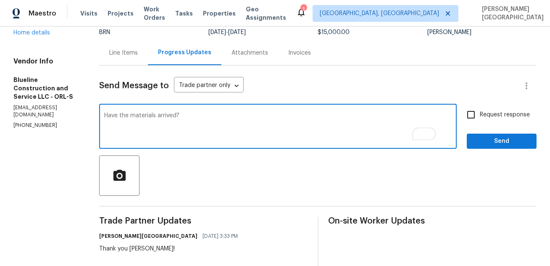
type textarea "Have the materials arrived?"
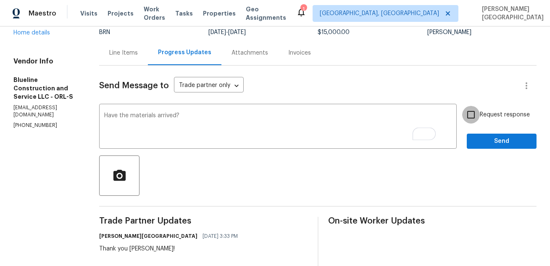
click at [476, 115] on input "Request response" at bounding box center [472, 115] width 18 height 18
checkbox input "true"
click at [479, 147] on button "Send" at bounding box center [502, 142] width 70 height 16
